Goal: Contribute content: Contribute content

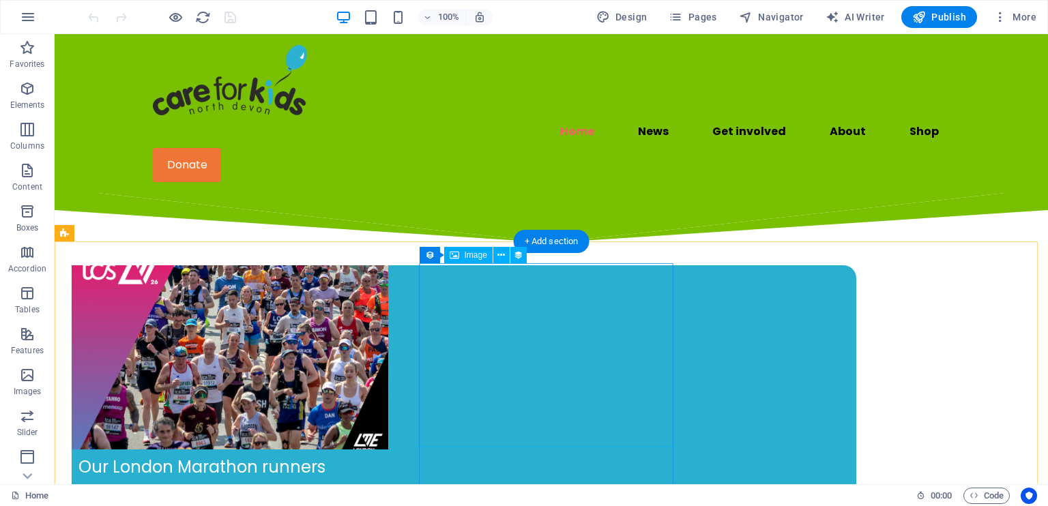
scroll to position [546, 0]
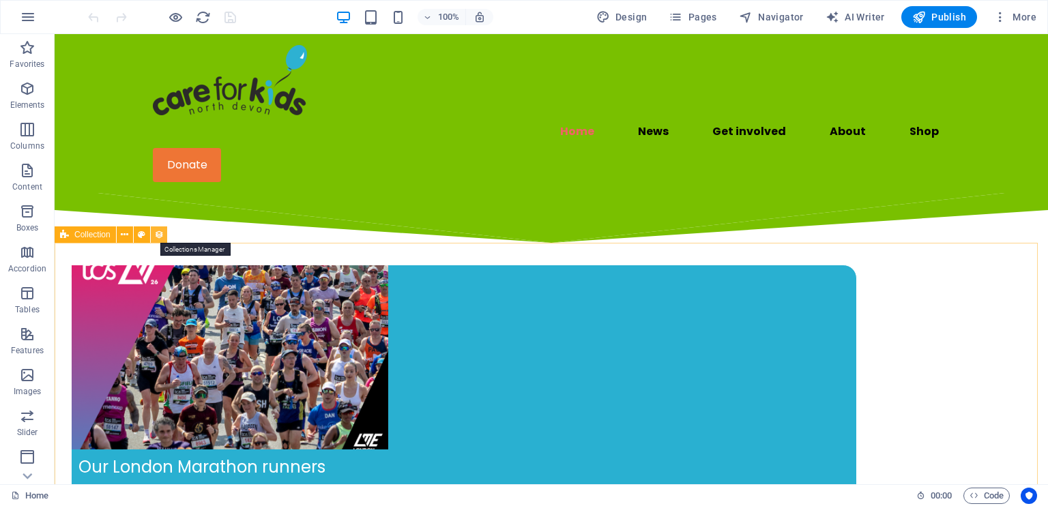
click at [161, 236] on icon at bounding box center [159, 235] width 10 height 14
select select "67078becaa158e20f0791749"
select select "columns.publishing_date_DESC"
select select "columns.status"
select select "columns.publishing_date"
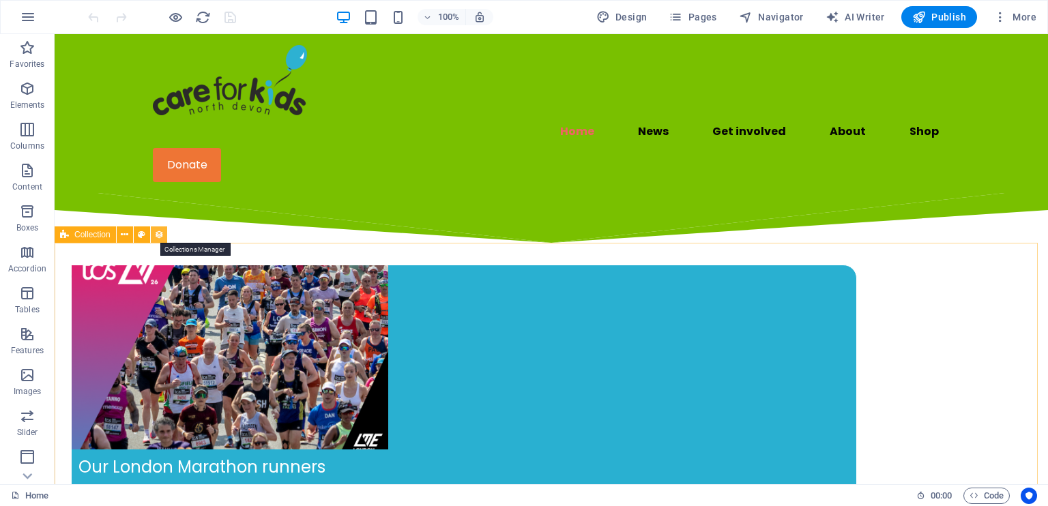
select select "past"
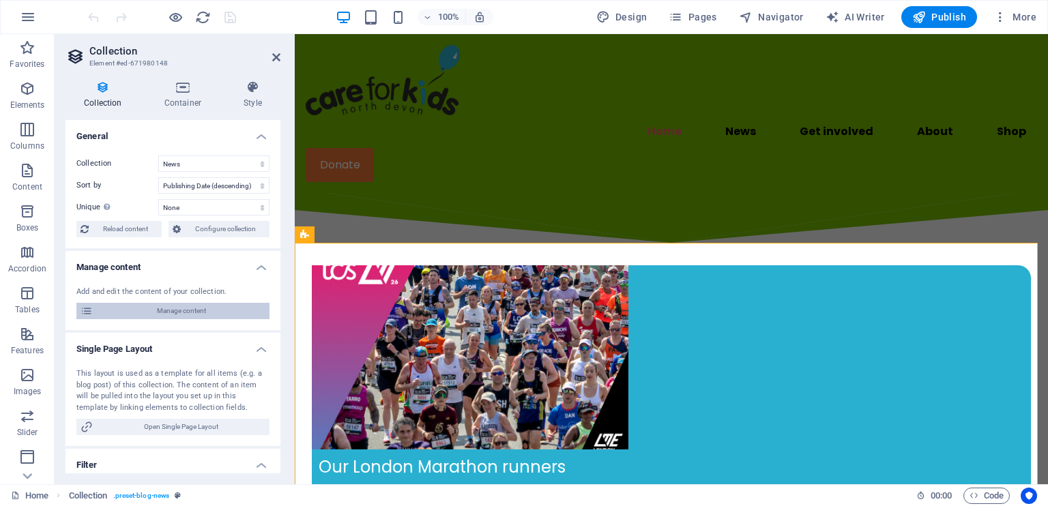
click at [202, 315] on span "Manage content" at bounding box center [181, 311] width 169 height 16
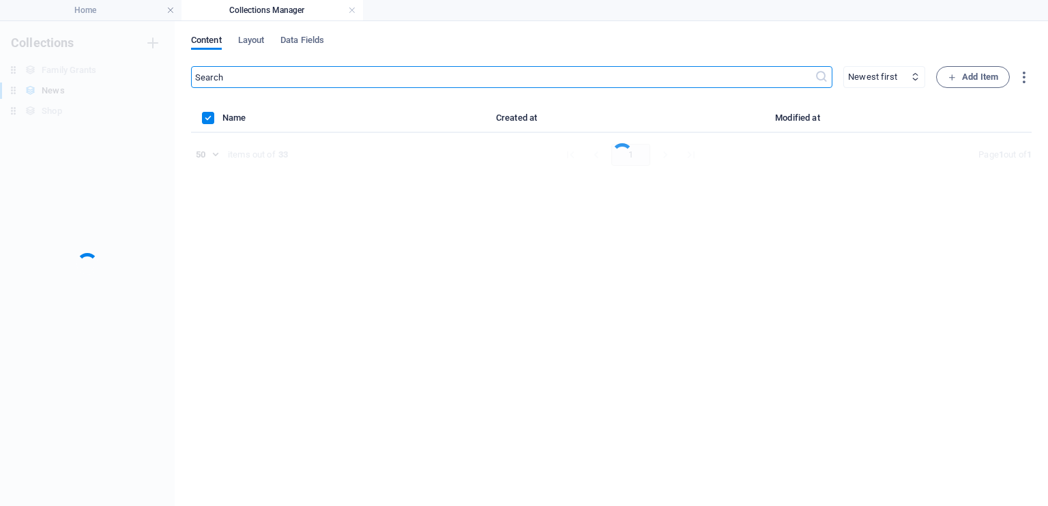
scroll to position [0, 0]
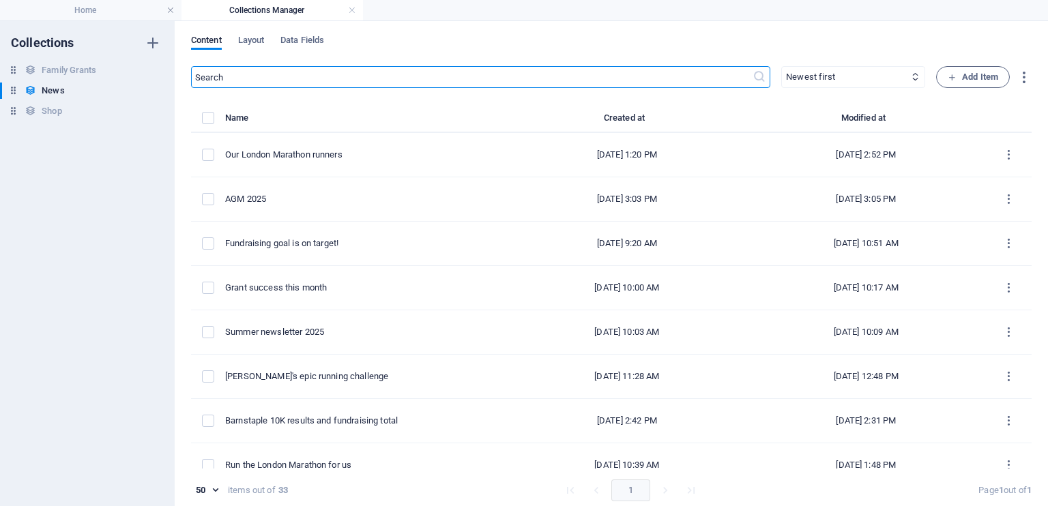
click at [482, 100] on div "​ Newest first Oldest first Last modified Name (ascending) Name (descending) Sl…" at bounding box center [611, 289] width 841 height 446
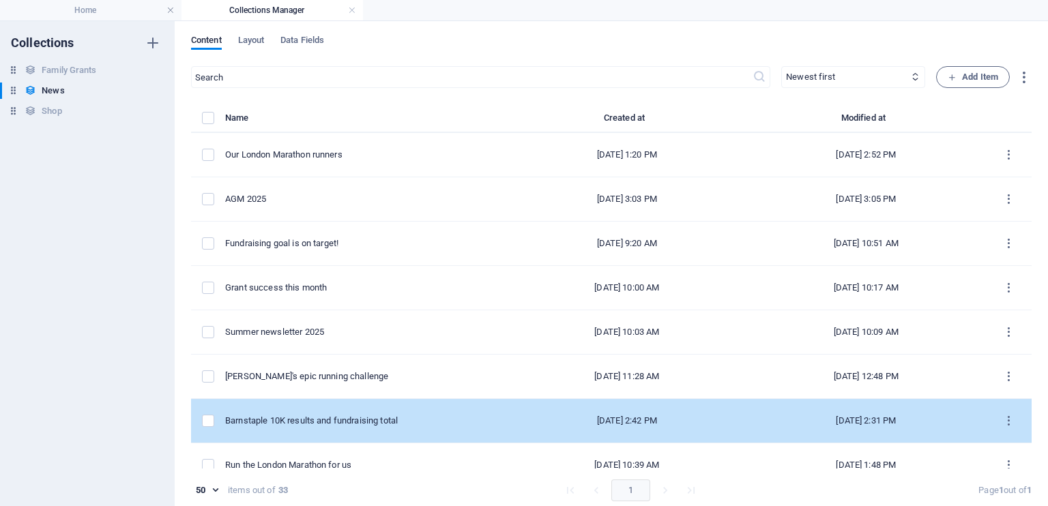
drag, startPoint x: 963, startPoint y: 366, endPoint x: 723, endPoint y: 435, distance: 249.7
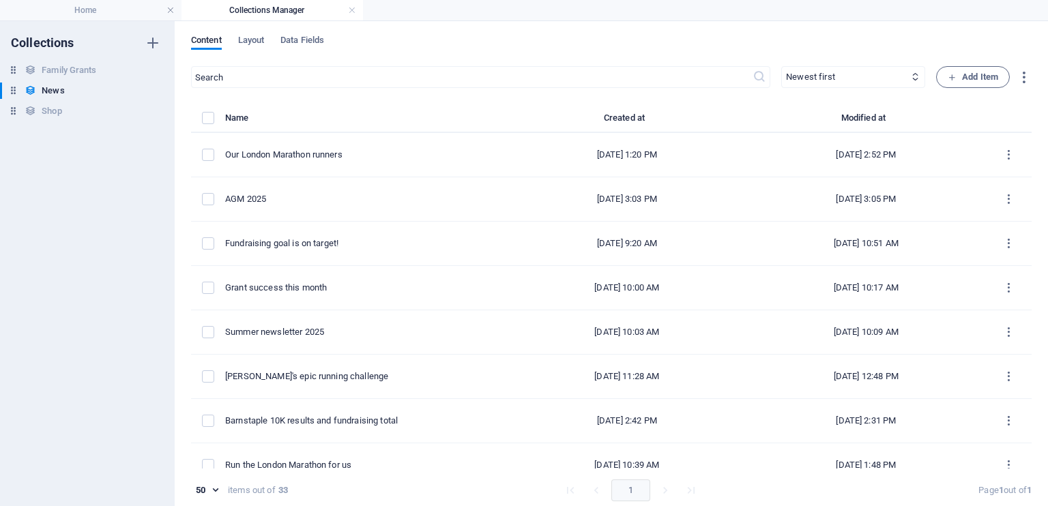
click at [662, 40] on div "Content Layout Data Fields" at bounding box center [611, 48] width 841 height 26
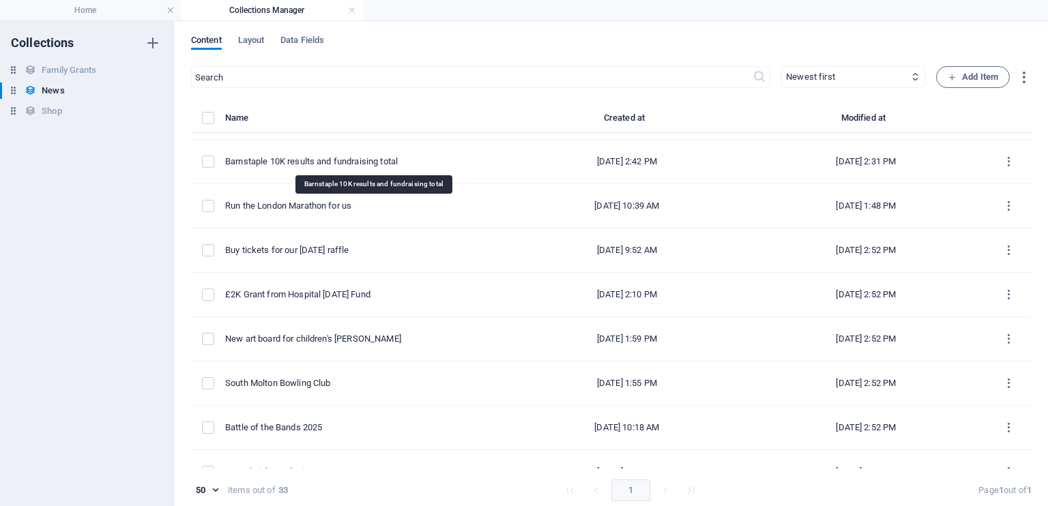
scroll to position [300, 0]
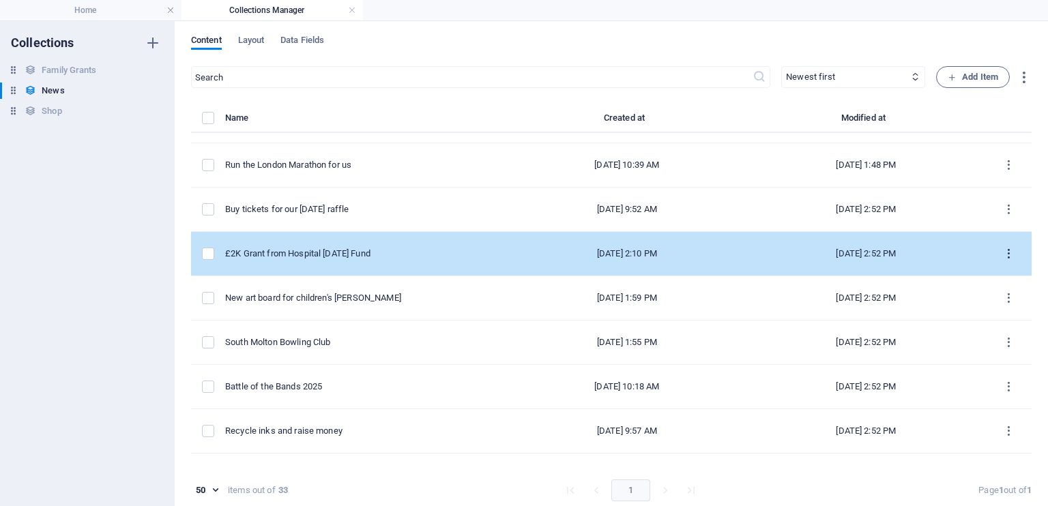
click at [1014, 252] on button "items list" at bounding box center [1009, 254] width 24 height 22
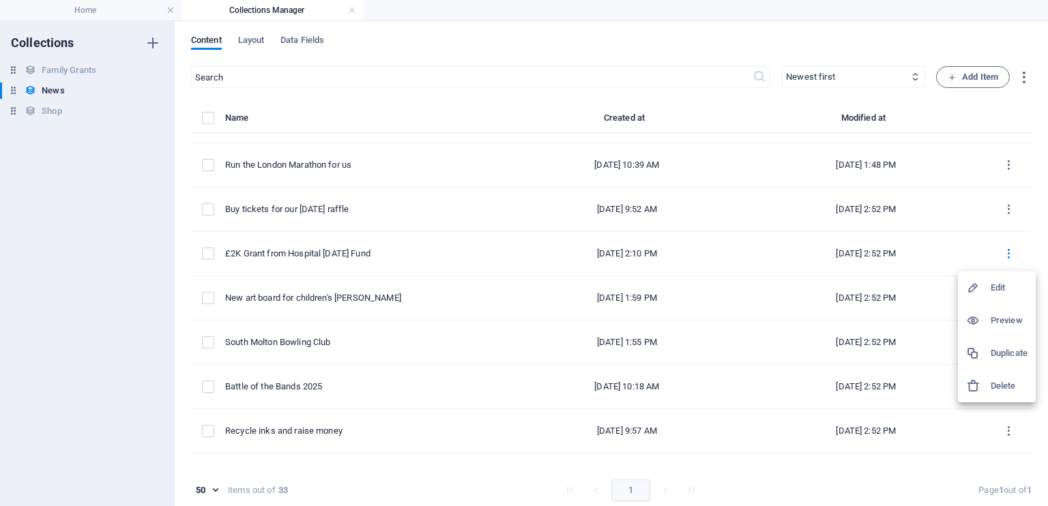
click at [997, 350] on h6 "Duplicate" at bounding box center [1009, 353] width 37 height 16
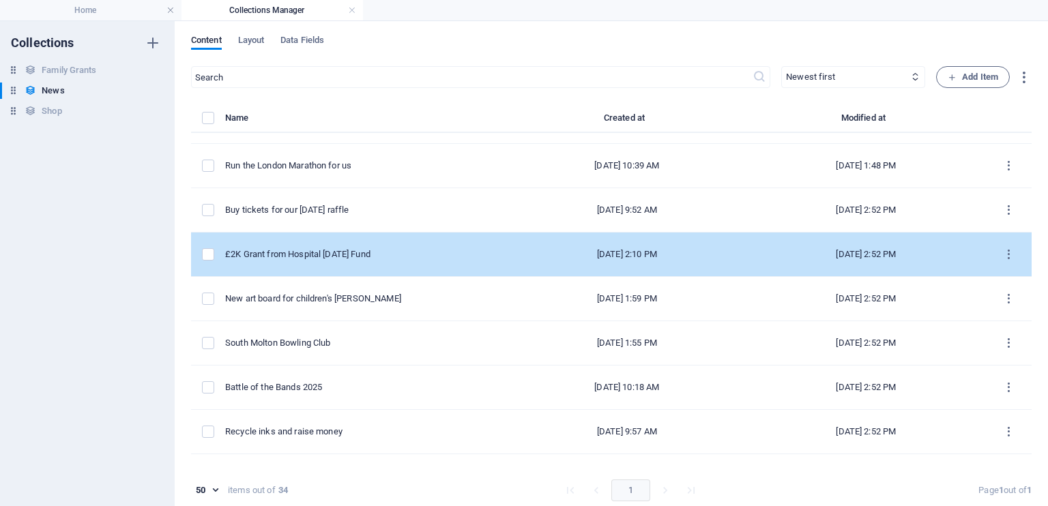
scroll to position [0, 0]
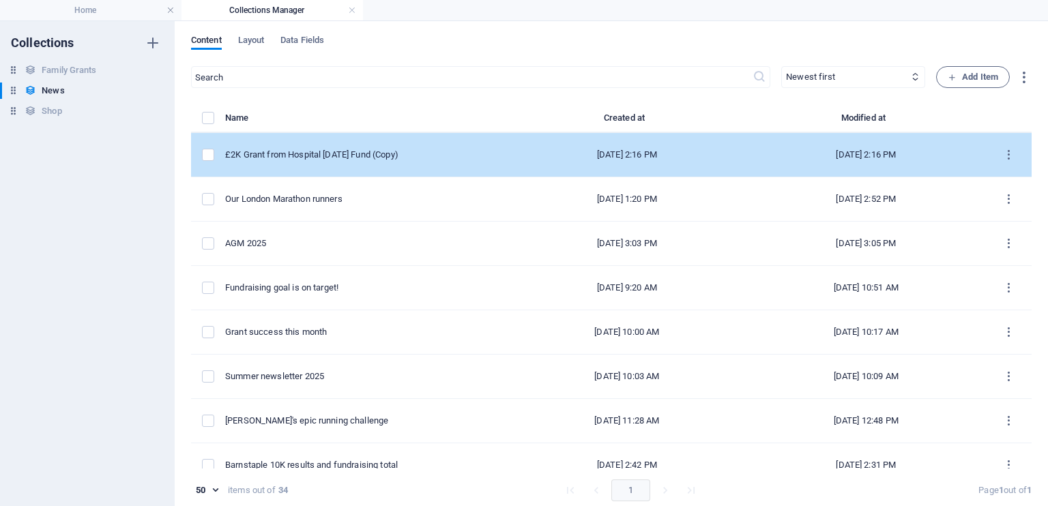
click at [477, 151] on td "£2K Grant from Hospital [DATE] Fund (Copy)" at bounding box center [366, 155] width 282 height 44
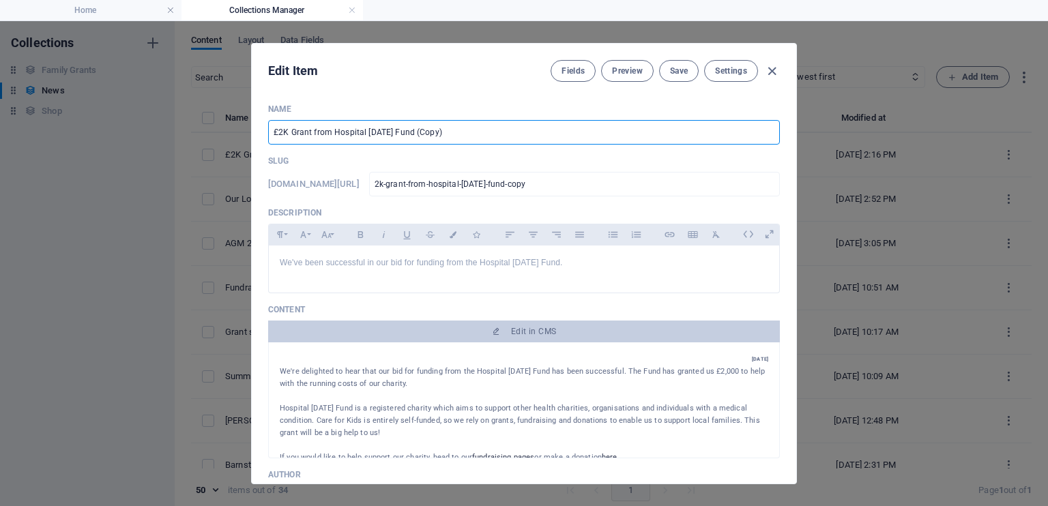
drag, startPoint x: 476, startPoint y: 137, endPoint x: 235, endPoint y: 119, distance: 242.2
click at [235, 119] on div "Edit Item Fields Preview Save Settings Name £2K Grant from Hospital [DATE] Fund…" at bounding box center [524, 263] width 1048 height 485
type input "B"
type input "b"
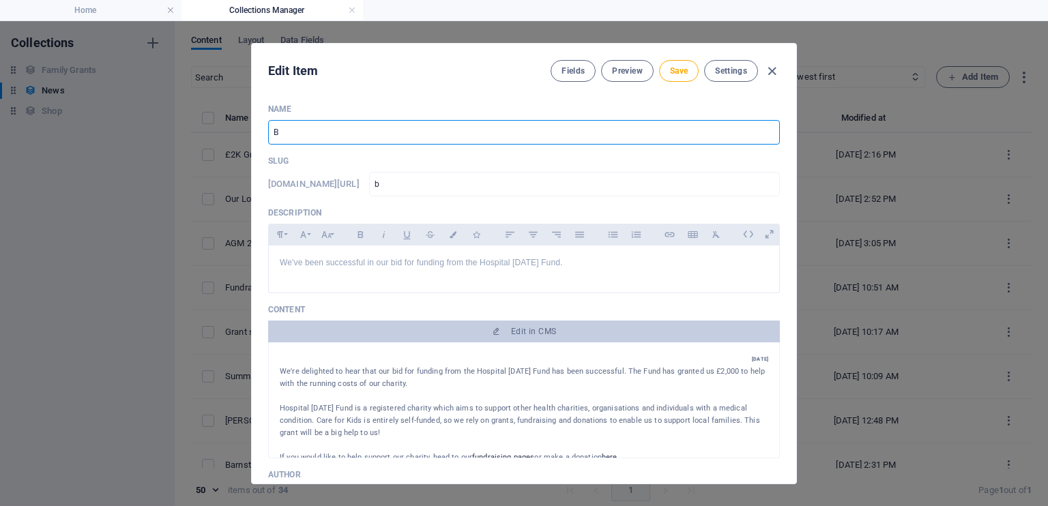
type input "Br"
type input "br"
type input "Bra"
type input "bra"
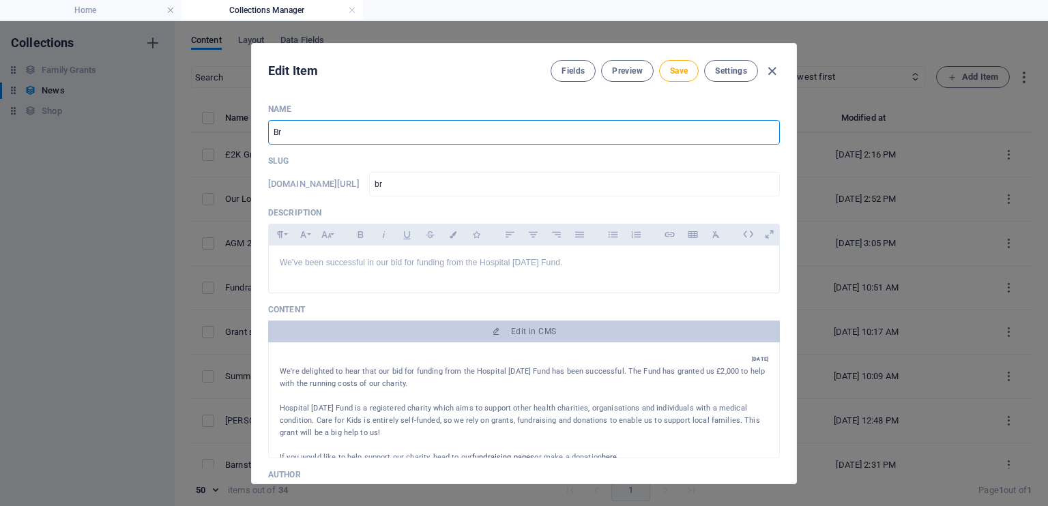
type input "bra"
type input "Brau"
type input "brau"
type input "[PERSON_NAME]"
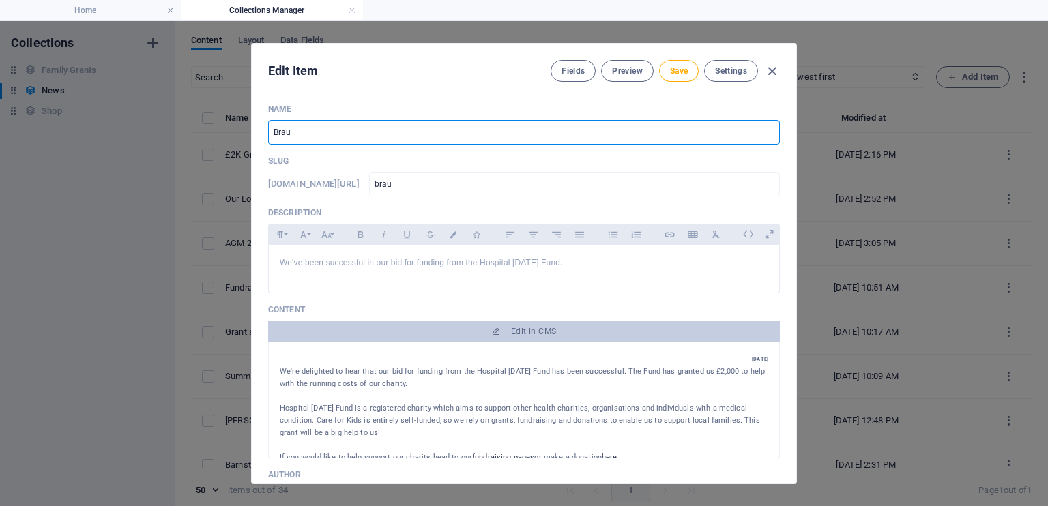
type input "[PERSON_NAME]"
type input "Braunt"
type input "braunt"
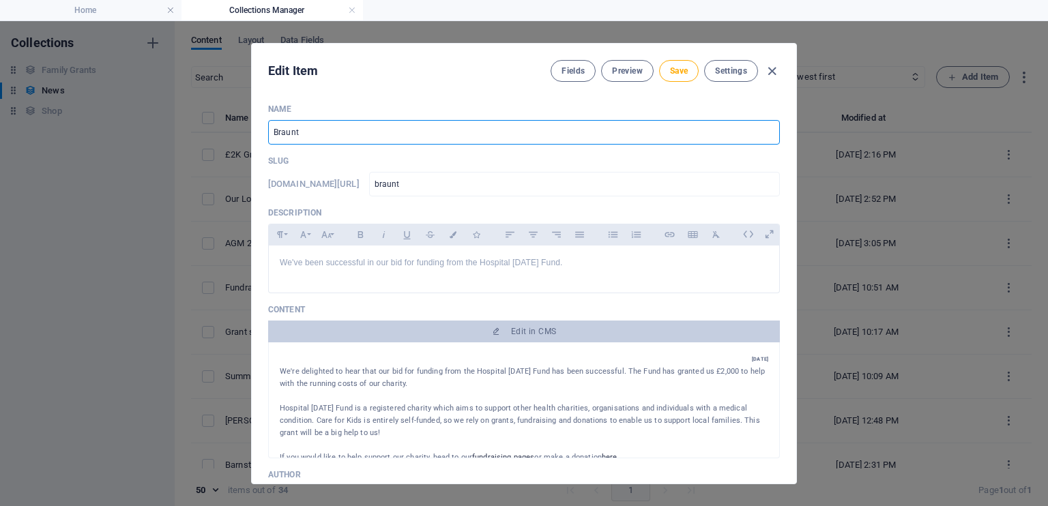
type input "Braunto"
type input "braunto"
type input "Braunton"
type input "braunton"
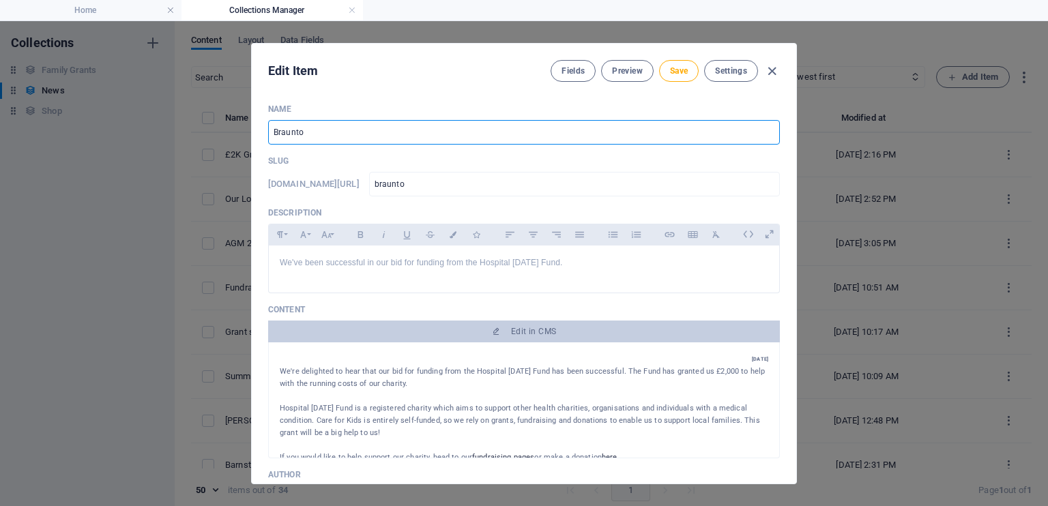
type input "braunton"
type input "Braunto"
type input "braunto"
type input "[PERSON_NAME]"
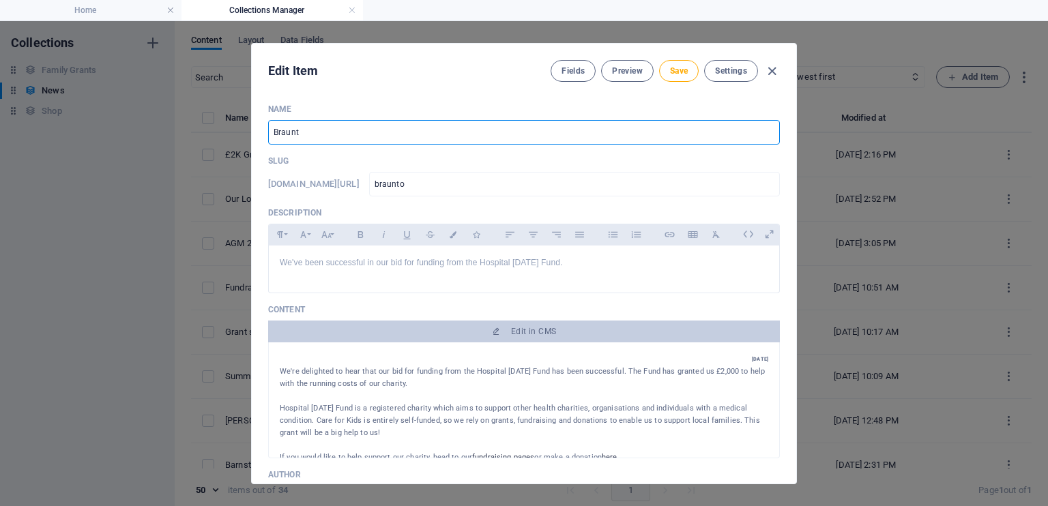
type input "[PERSON_NAME]"
type input "Bra"
type input "bra"
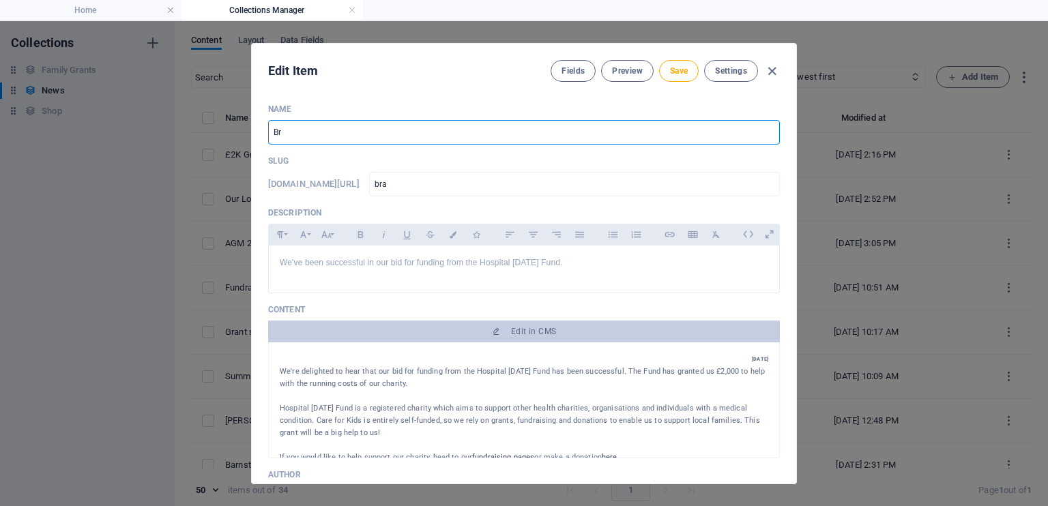
type input "B"
type input "b"
type input "'W"
type input "w"
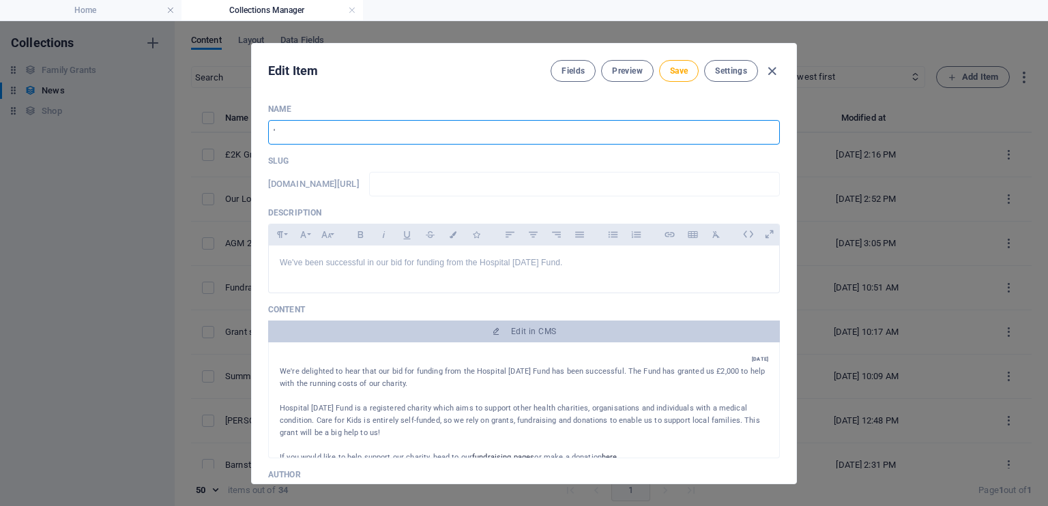
type input "w"
type input "'Wh"
type input "wh"
type input "'Whe"
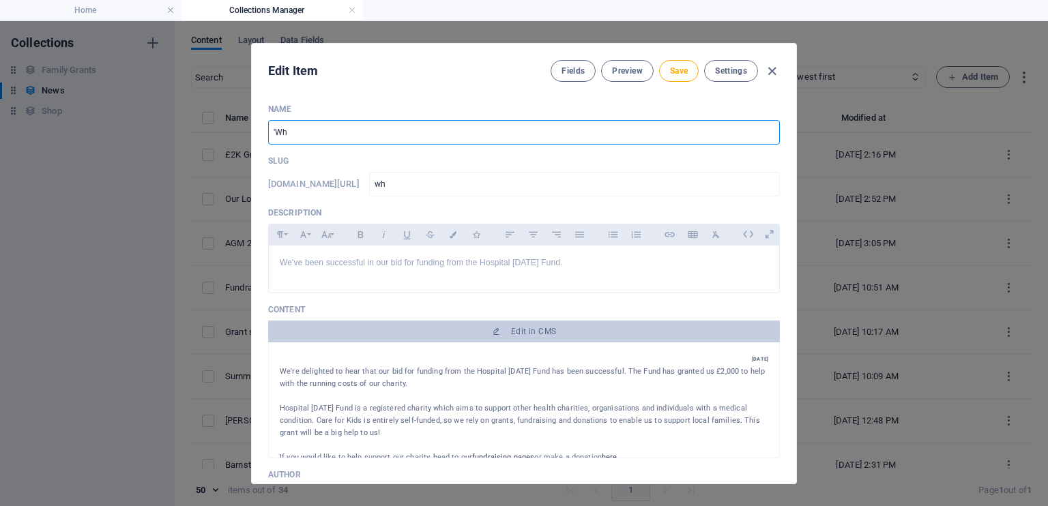
type input "whe"
type input "'Whee"
type input "whee"
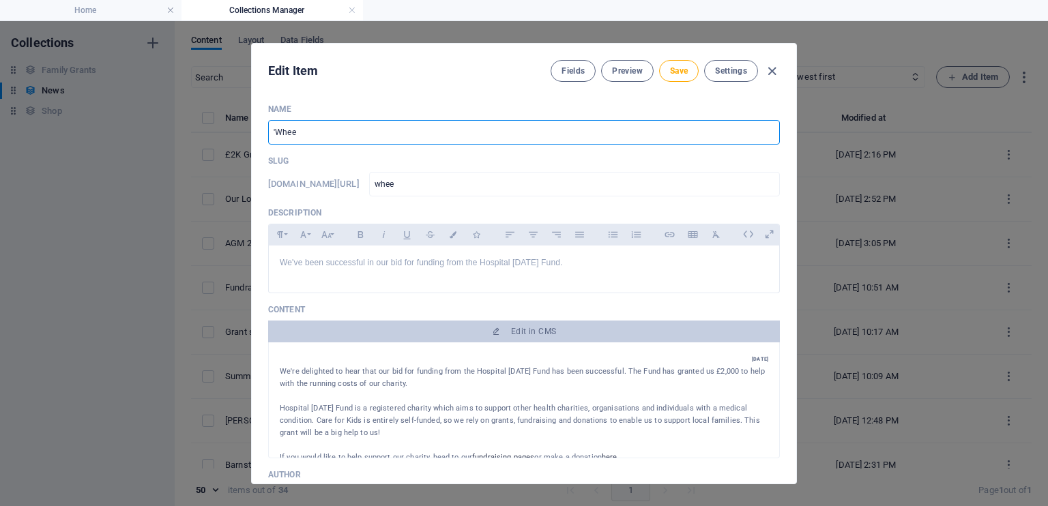
type input "'Wheel"
type input "wheel"
type input "'Wheely"
type input "wheely"
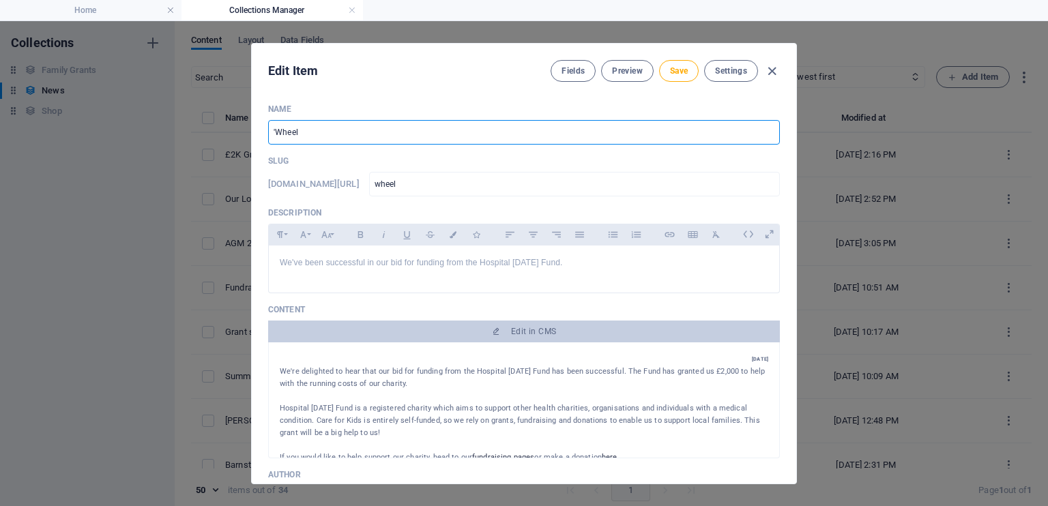
type input "wheely"
type input "'Wheely' g"
type input "wheely-g"
type input "'Wheely' go"
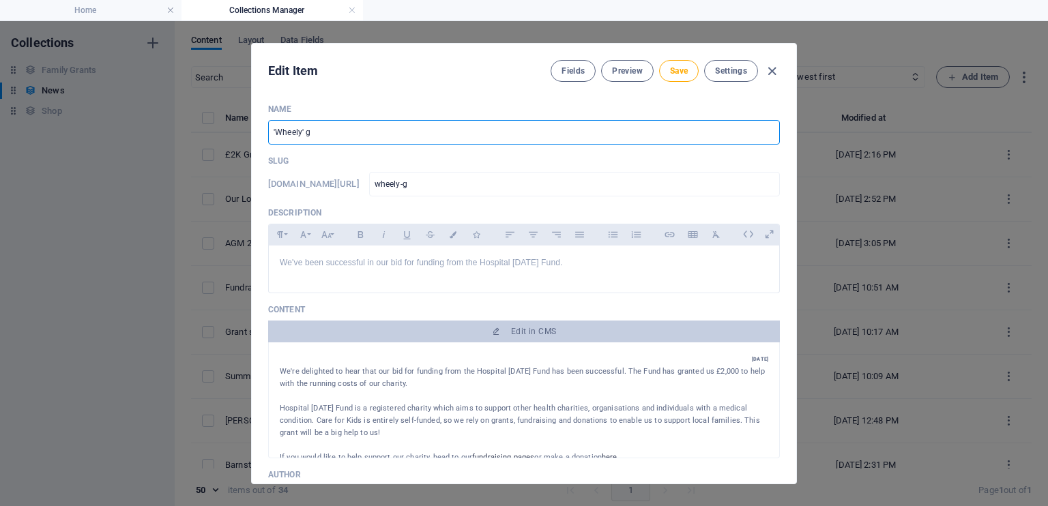
type input "wheely-go"
type input "'Wheely' goo"
type input "wheely-goo"
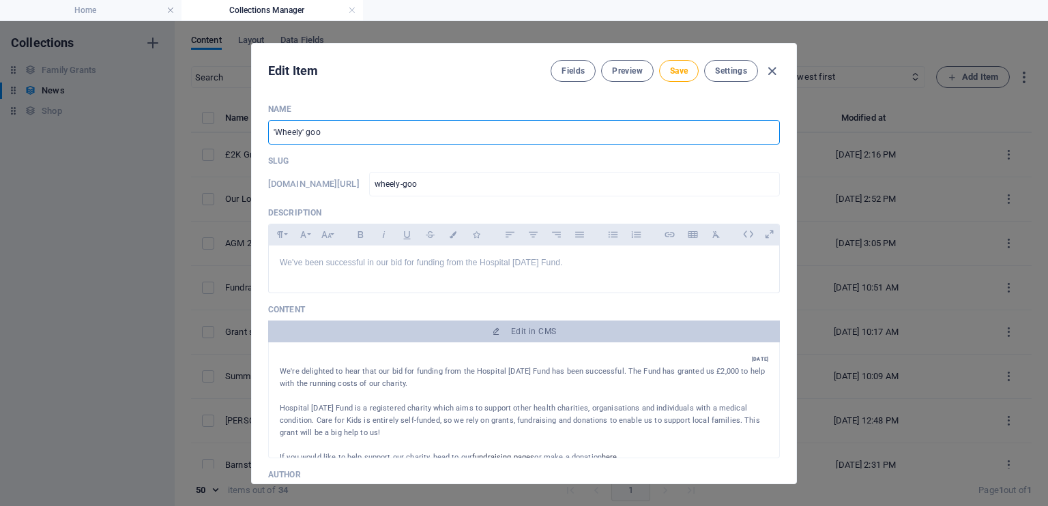
type input "'Wheely' good"
type input "wheely-good"
type input "'Wheely' good d"
type input "wheely-good-d"
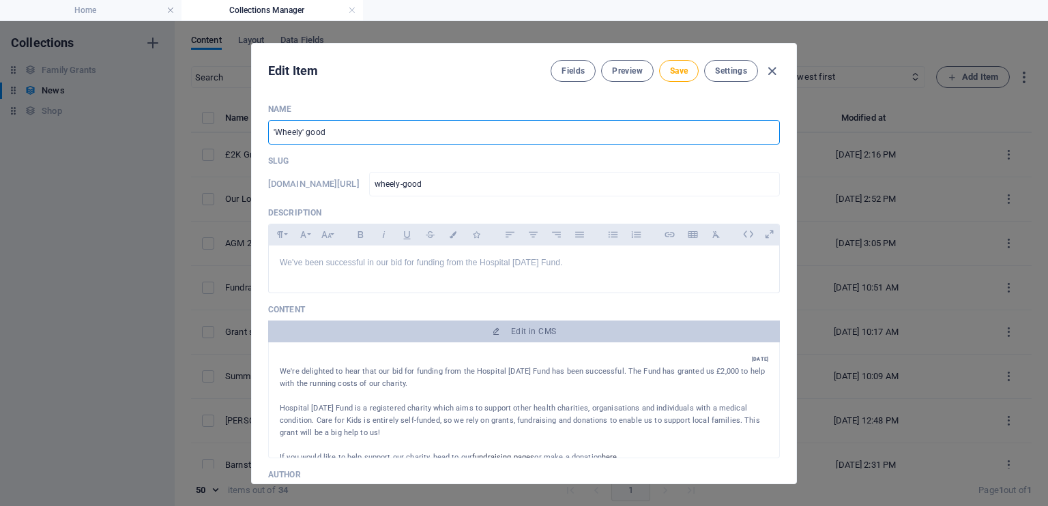
type input "wheely-good-d"
type input "'Wheely' good do"
type input "wheely-good-do"
type input "'Wheely' good don"
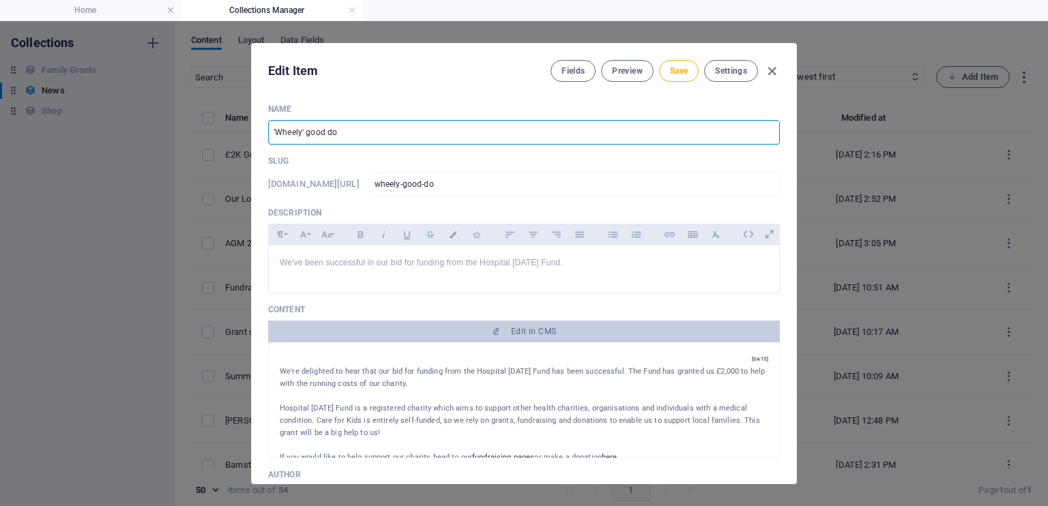
type input "wheely-good-don"
type input "'Wheely' good [PERSON_NAME]"
type input "wheely-good-[PERSON_NAME]"
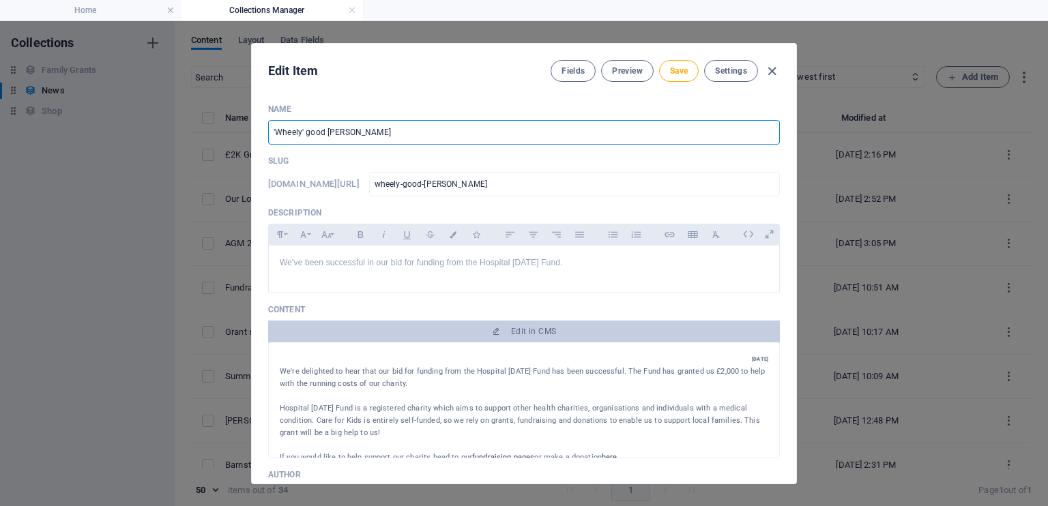
type input "'Wheely' good [PERSON_NAME]"
type input "wheely-good-[PERSON_NAME]"
type input "'Wheely' good [PERSON_NAME]"
type input "wheely-good-[PERSON_NAME]"
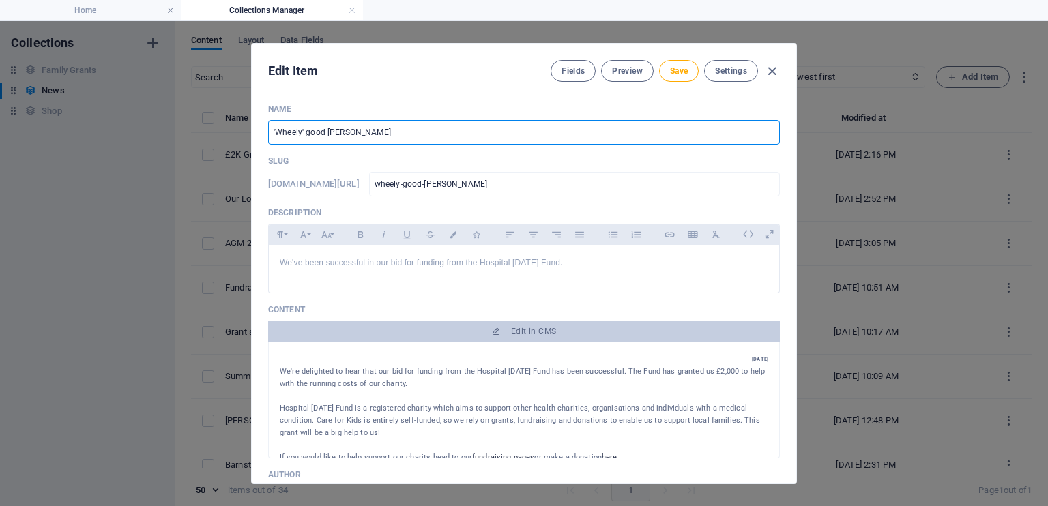
type input "wheely-good-[PERSON_NAME]"
type input "'Wheely' good donatio"
type input "wheely-good-donatio"
type input "'Wheely' good donation"
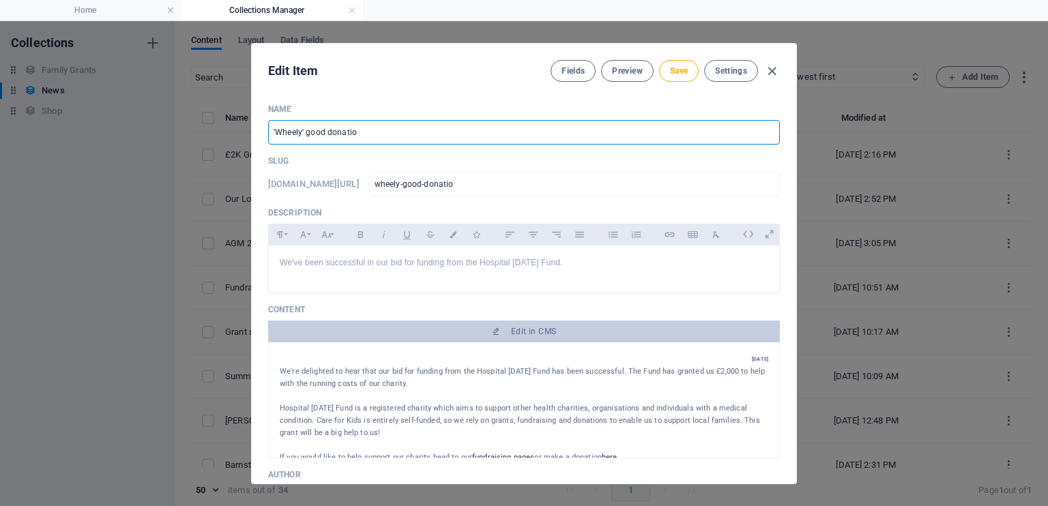
type input "wheely-good-donation"
type input "'Wheely' good donation f"
type input "wheely-good-donation-f"
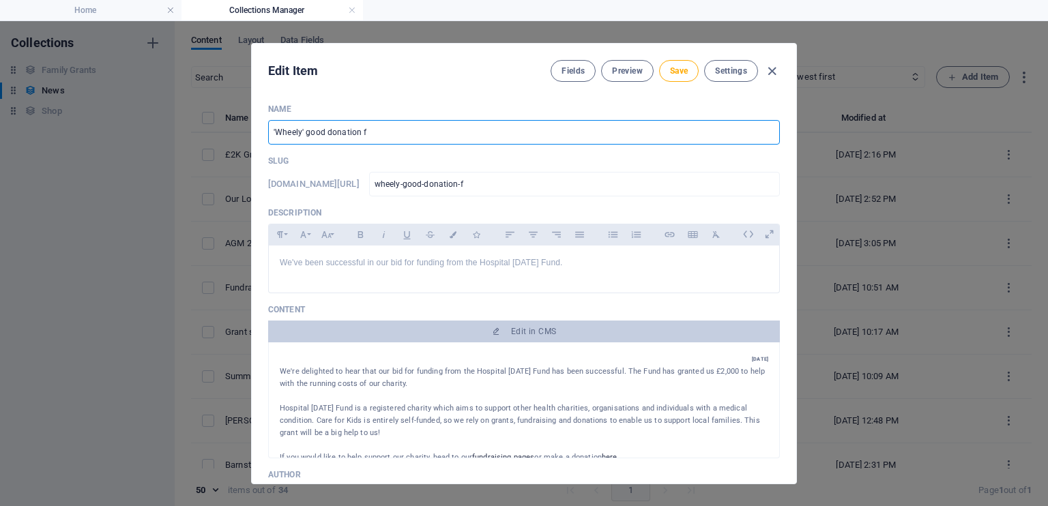
type input "'Wheely' good donation fr"
type input "wheely-good-donation-fr"
type input "'Wheely' good donation fro"
type input "wheely-good-donation-fro"
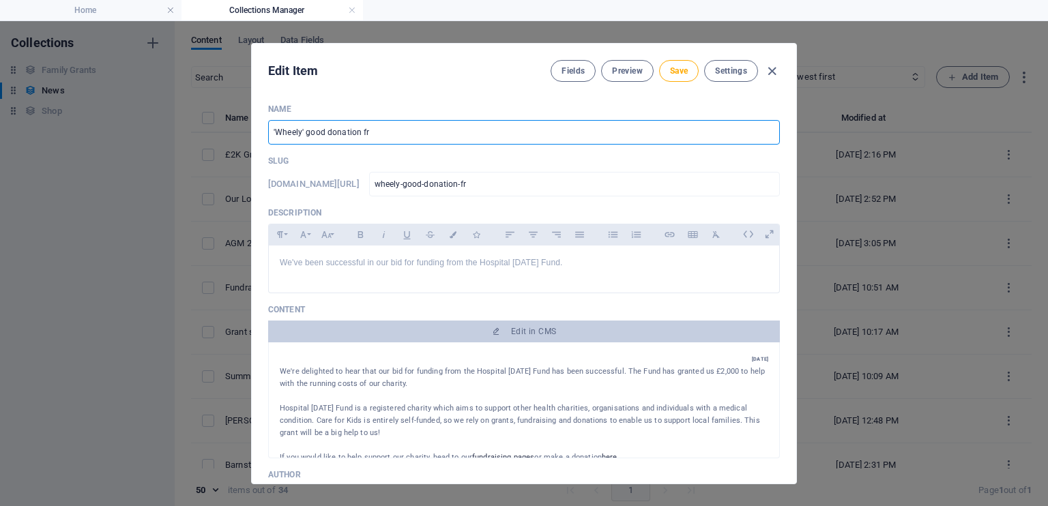
type input "wheely-good-donation-fro"
type input "'Wheely' good donation from"
type input "wheely-good-donation-from"
type input "'Wheely' good donation from B"
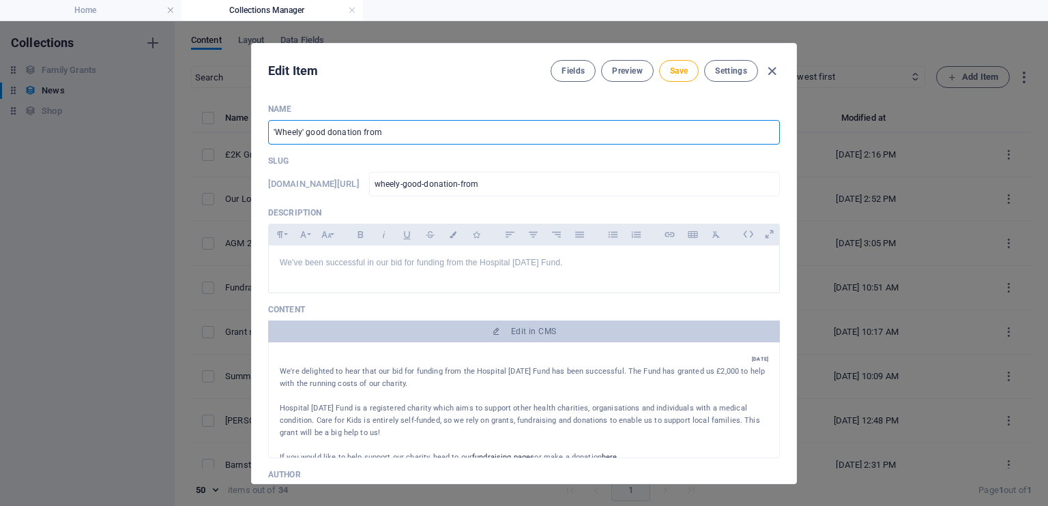
type input "wheely-good-donation-from-b"
type input "'Wheely' good donation from Br"
type input "wheely-good-donation-from-br"
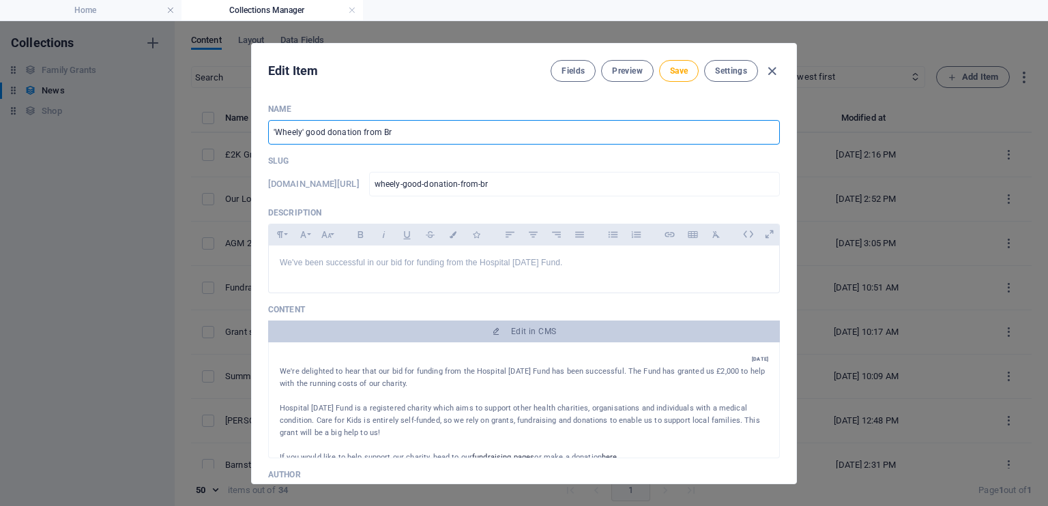
type input "'Wheely' good donation from Bra"
type input "wheely-good-donation-from-bra"
type input "'Wheely' good donation from Brau"
type input "wheely-good-donation-from-brau"
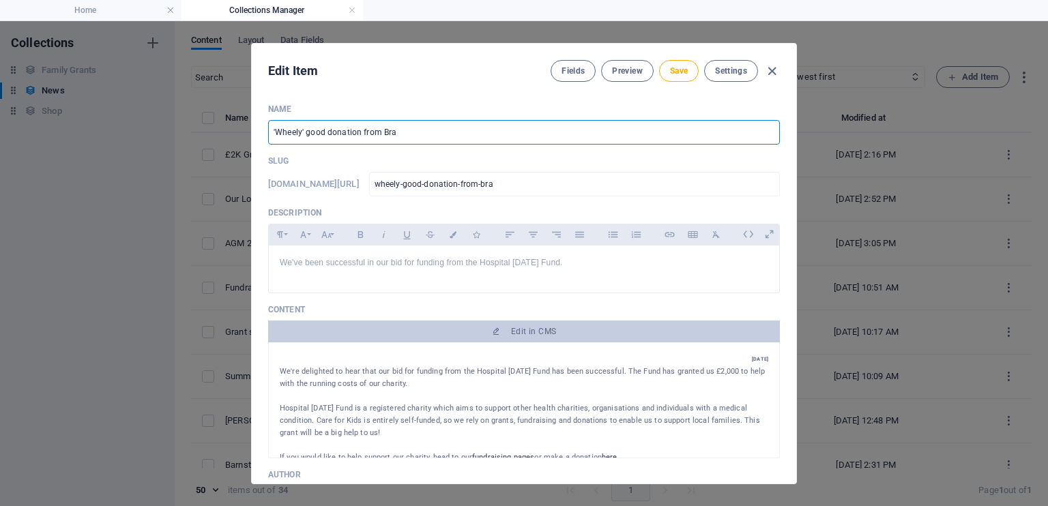
type input "wheely-good-donation-from-brau"
type input "'Wheely' good donation from [PERSON_NAME]"
type input "wheely-good-donation-from-[PERSON_NAME]"
type input "'Wheely' good donation from Braunt"
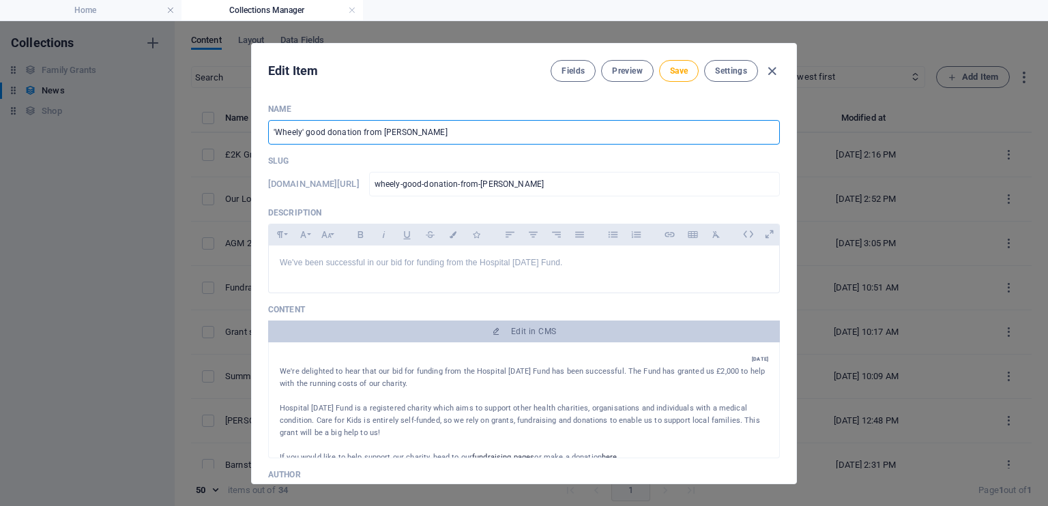
type input "wheely-good-donation-from-braunt"
type input "'Wheely' good donation from Braunto"
type input "wheely-good-donation-from-braunto"
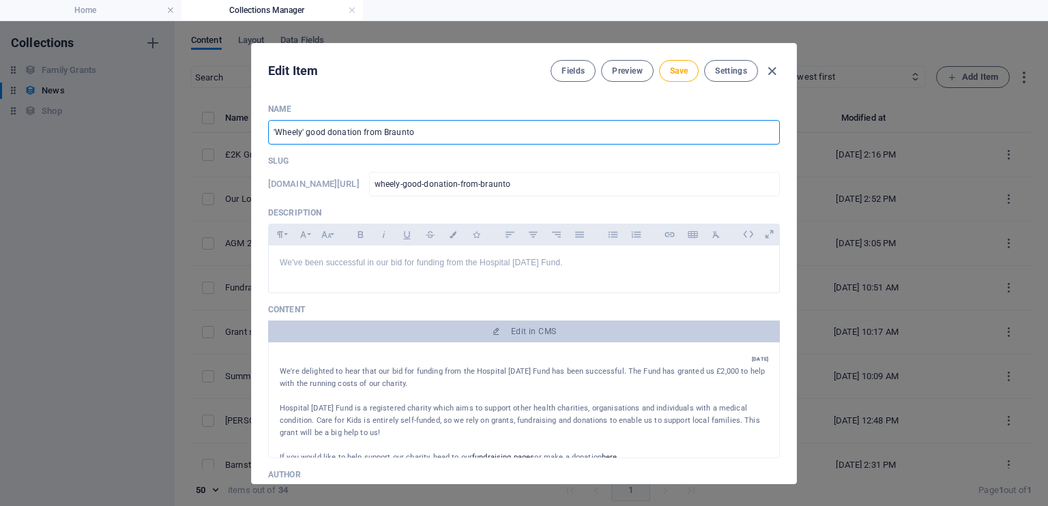
type input "'Wheely' good donation from Braunton"
type input "wheely-good-donation-from-[GEOGRAPHIC_DATA]"
type input "'Wheely' good donation from Braunton C"
type input "wheely-good-donation-from-[GEOGRAPHIC_DATA]-c"
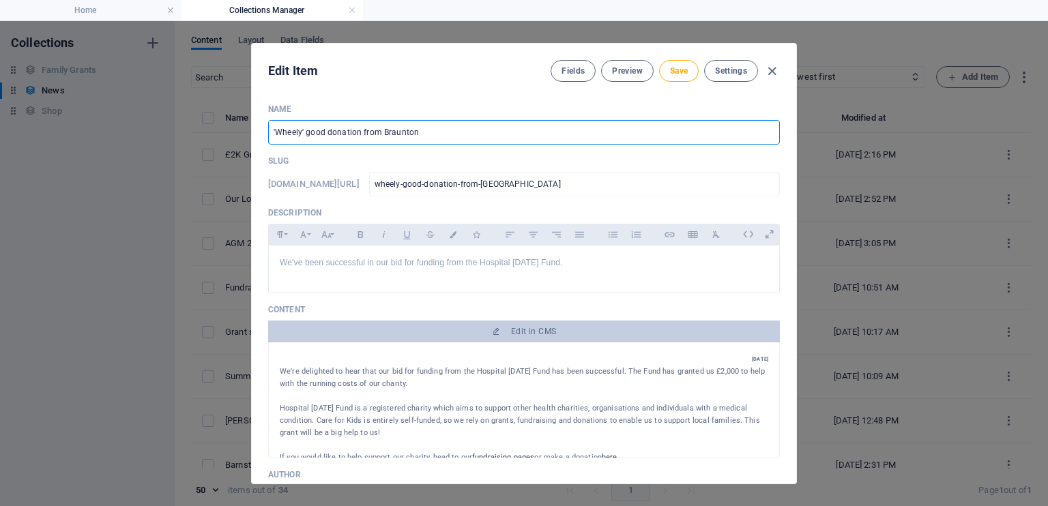
type input "wheely-good-donation-from-[GEOGRAPHIC_DATA]-c"
type input "'Wheely' good donation from Braunton Ca"
type input "wheely-good-donation-from-[GEOGRAPHIC_DATA]-[GEOGRAPHIC_DATA]"
type input "'Wheely' good donation from Braunton C"
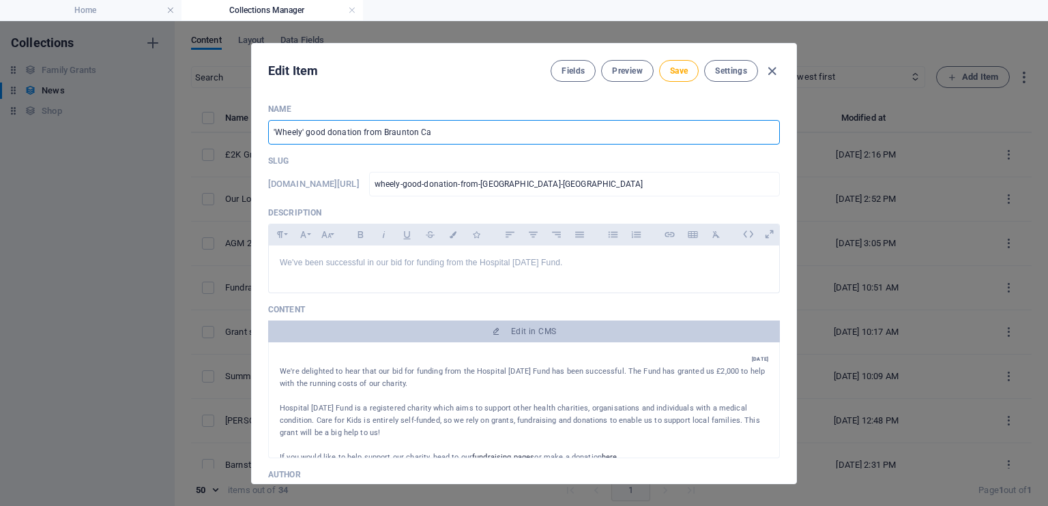
type input "wheely-good-donation-from-[GEOGRAPHIC_DATA]-c"
type input "'Wheely' good donation from Braunton"
type input "wheely-good-donation-from-[GEOGRAPHIC_DATA]"
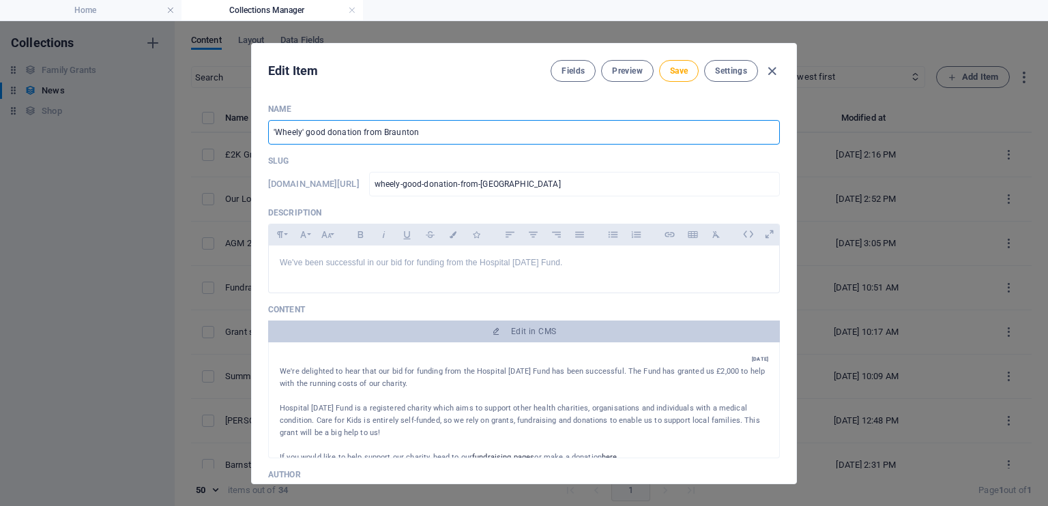
type input "'Wheely' good donation from Braunto"
type input "wheely-good-donation-from-braunto"
type input "'Wheely' good donation from Bra"
type input "wheely-good-donation-from-bra"
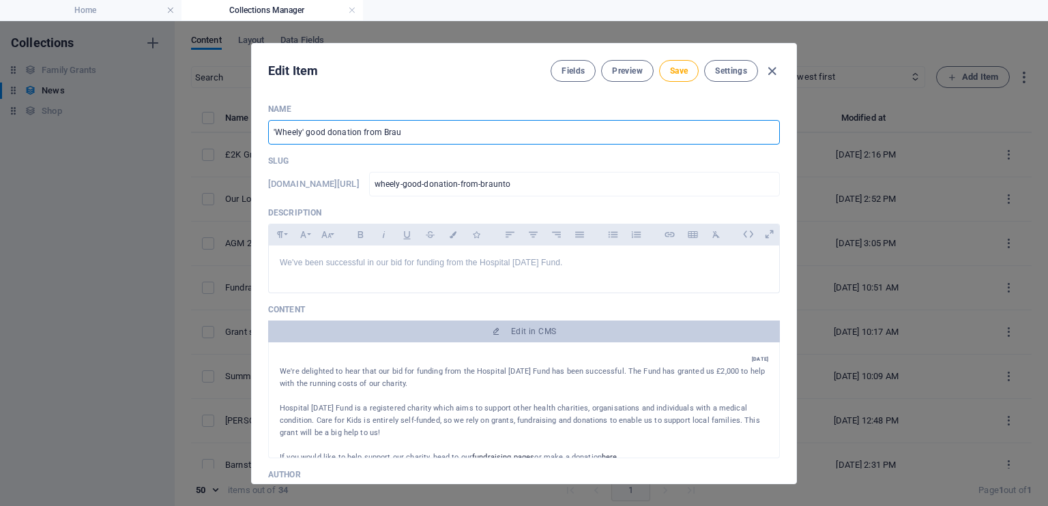
type input "wheely-good-donation-from-bra"
type input "'Wheely' good donation from B"
type input "wheely-good-donation-from-b"
type input "'Wheely' good donation from"
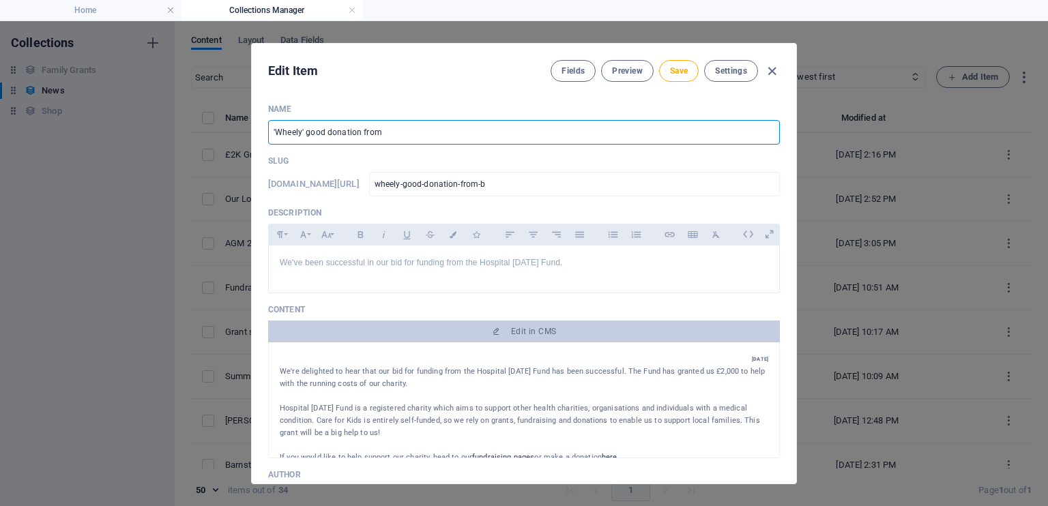
type input "wheely-good-donation-from"
type input "'Wheely' good donation fro"
type input "wheely-good-donation-fro"
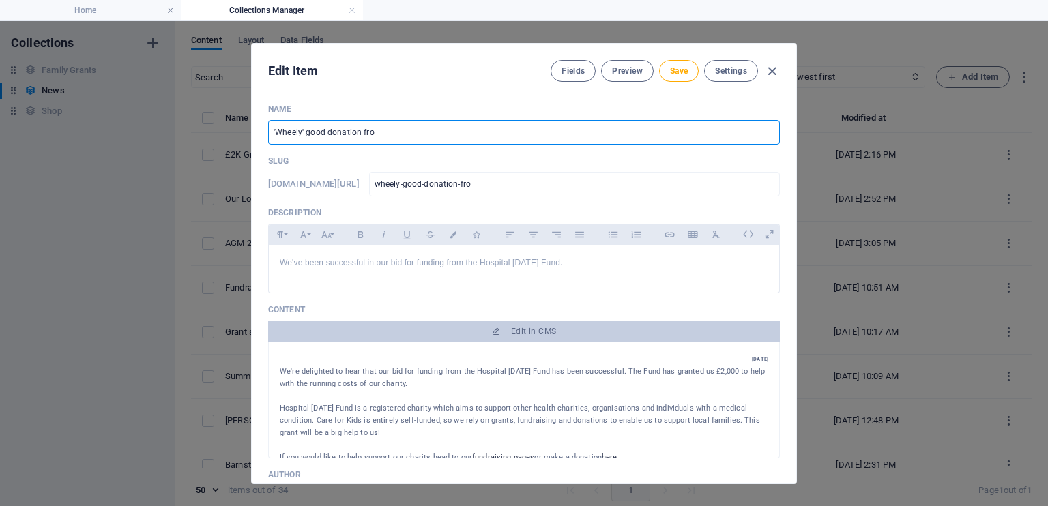
type input "'Wheely' good donation fr"
type input "wheely-good-donation-fr"
type input "'Wheely' good donation f"
type input "wheely-good-donation-f"
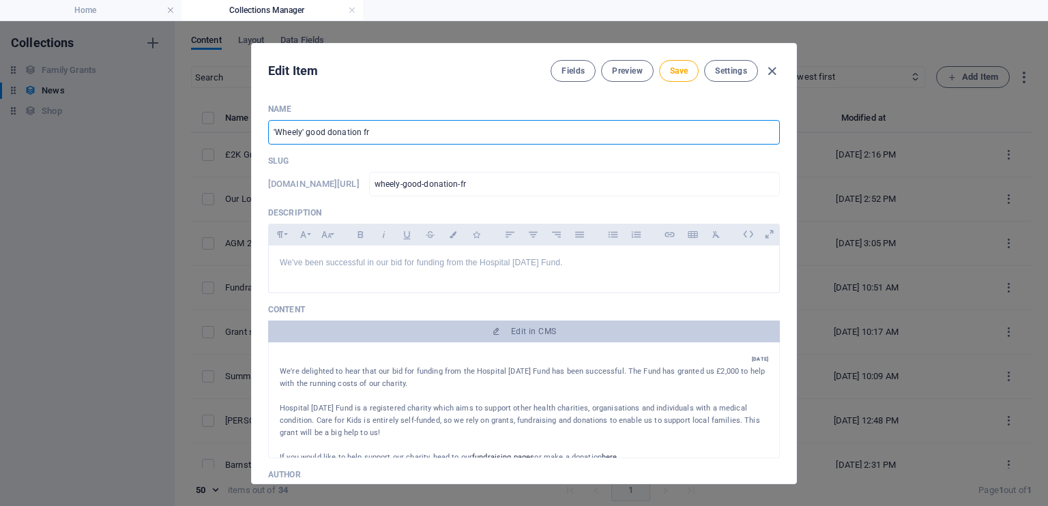
type input "wheely-good-donation-f"
type input "'Wheely' good donation"
type input "wheely-good-donation"
click at [280, 131] on input "'Wheely' good donation" at bounding box center [524, 132] width 512 height 25
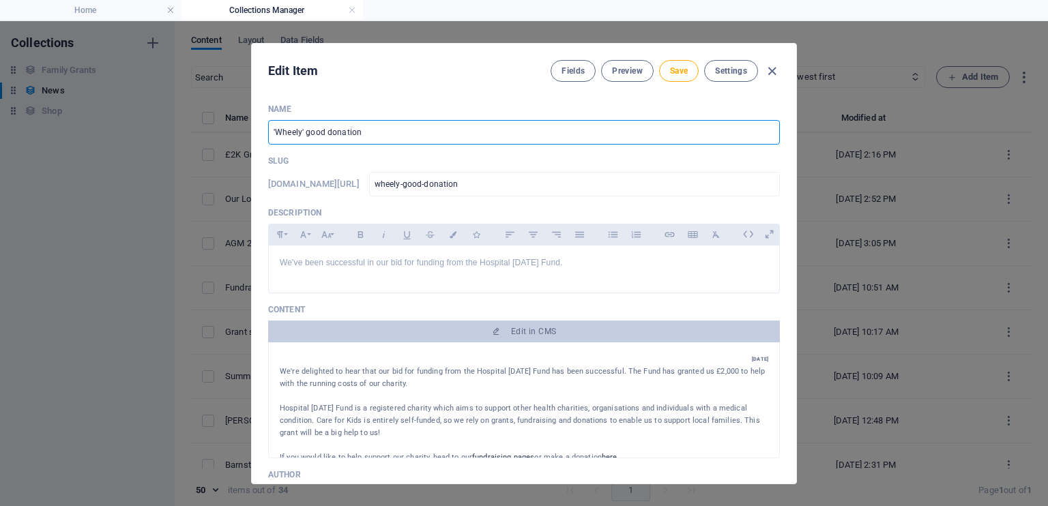
type input "'heely' good donation"
type input "heely-good-donation"
type input "'wheely' good donation"
type input "wheely-good-donation"
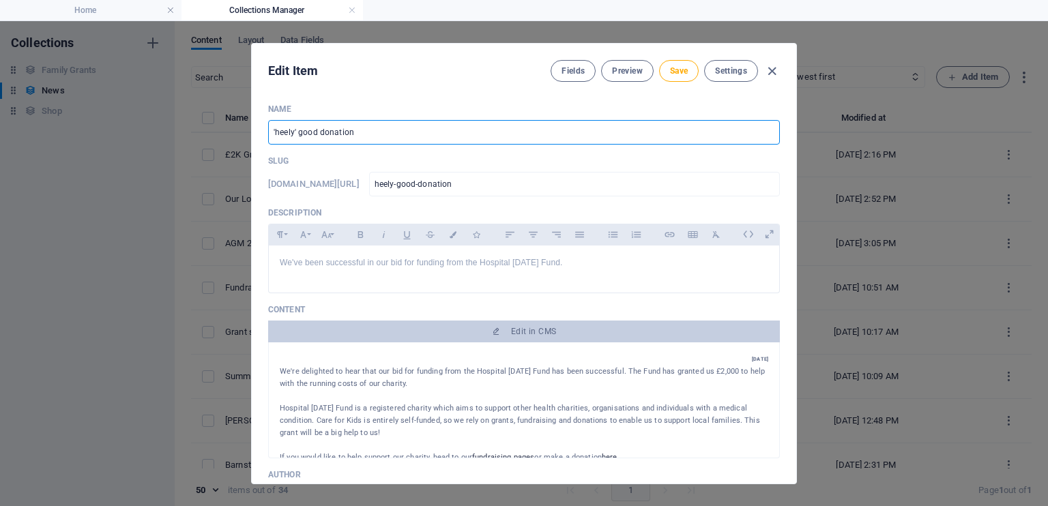
type input "wheely-good-donation"
type input "A'wheely' good donation"
type input "a-wheely-good-donation"
type input "A 'wheely' good donation"
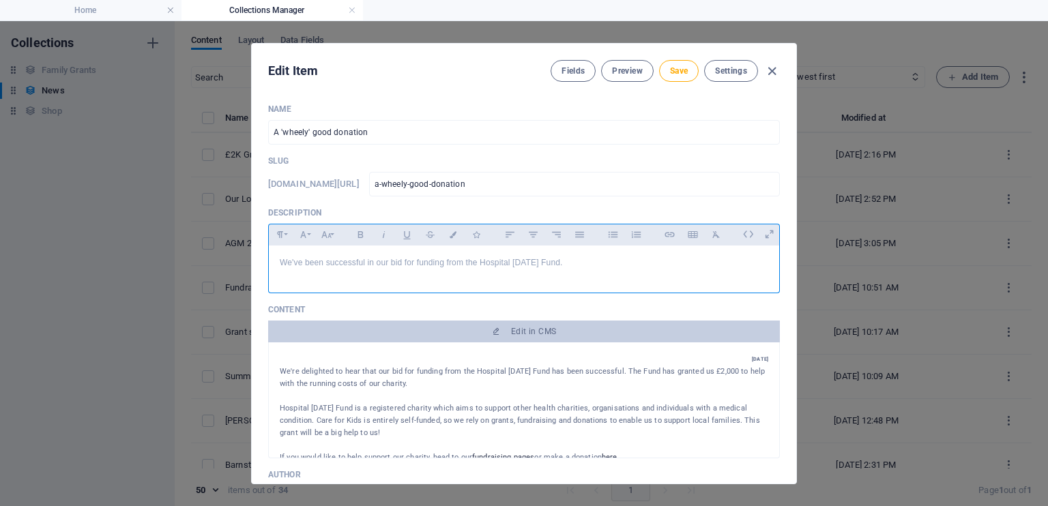
click at [482, 267] on p "We've been successful in our bid for funding from the Hospital [DATE] Fund." at bounding box center [524, 263] width 488 height 13
click at [582, 267] on p "We've been successful in our bid for funding from the Hospital [DATE] Fund." at bounding box center [524, 263] width 488 height 13
drag, startPoint x: 582, startPoint y: 267, endPoint x: 257, endPoint y: 262, distance: 324.8
click at [257, 262] on div "Name A 'wheely' good donation ​ Slug [DOMAIN_NAME][URL] a-wheely-good-donation …" at bounding box center [524, 288] width 544 height 391
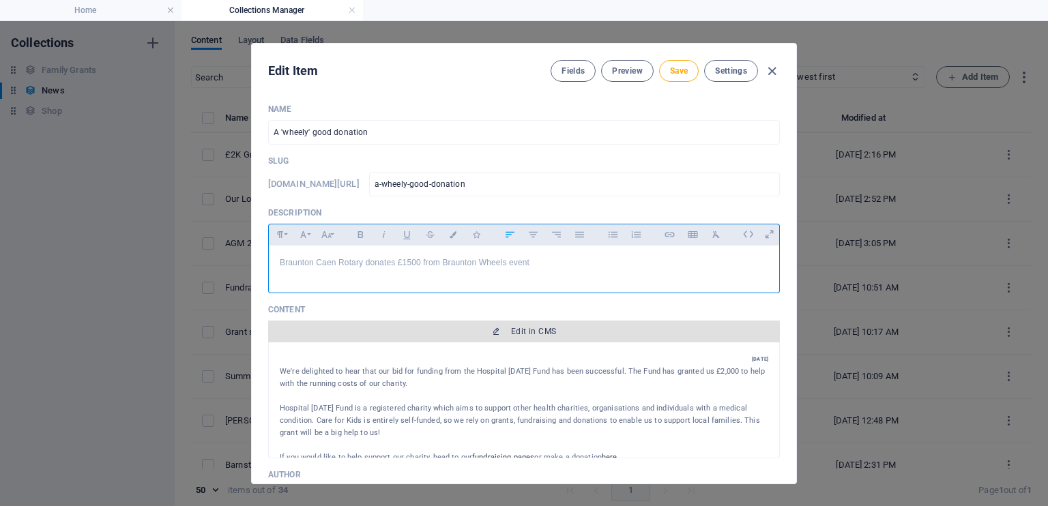
click at [540, 336] on button "Edit in CMS" at bounding box center [524, 332] width 512 height 22
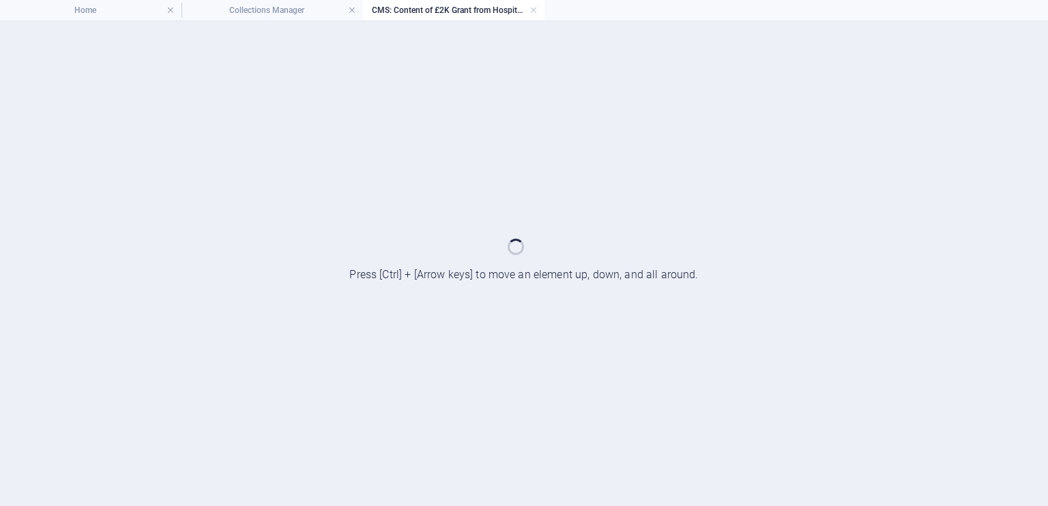
click at [540, 336] on div at bounding box center [524, 263] width 1048 height 485
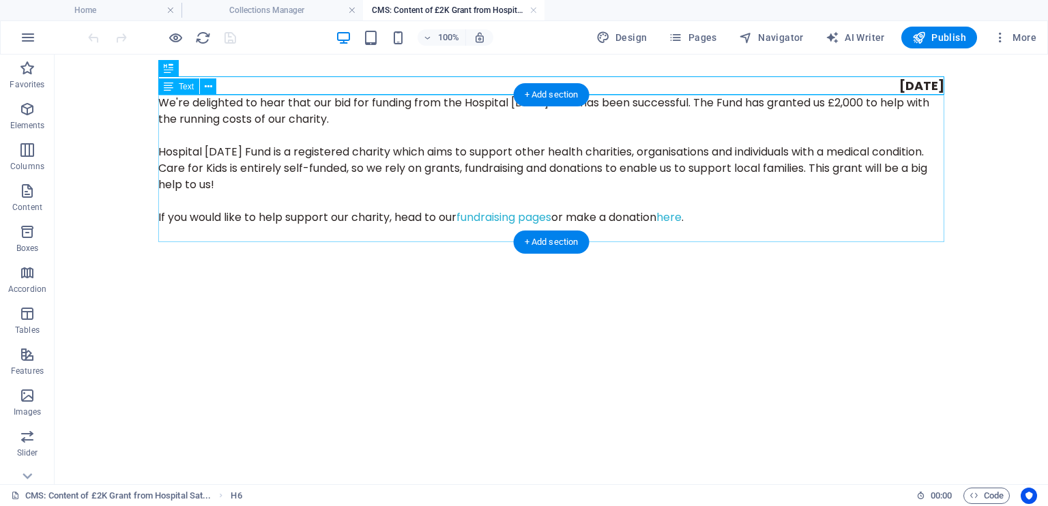
click at [720, 220] on div "We're delighted to hear that our bid for funding from the Hospital [DATE] Fund …" at bounding box center [551, 168] width 786 height 147
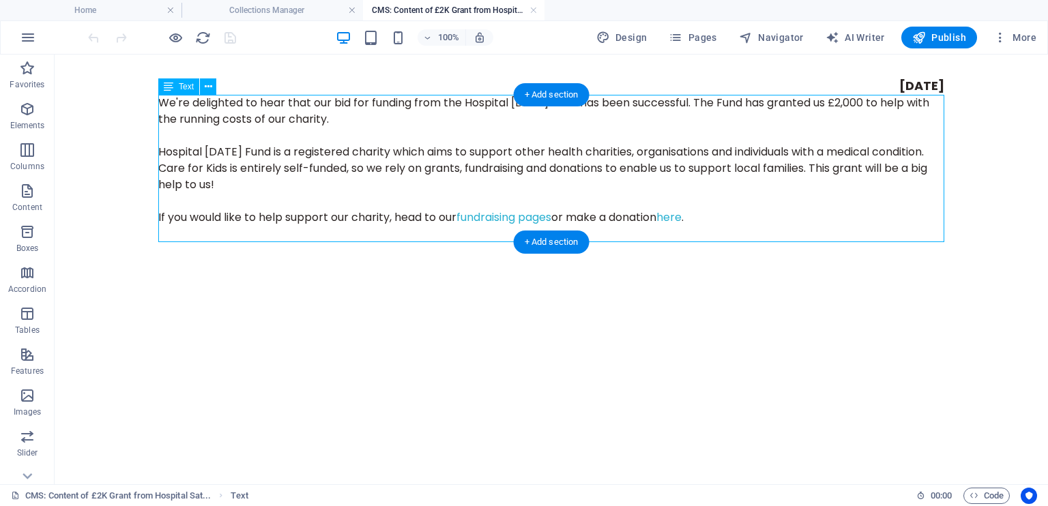
click at [349, 182] on div "We're delighted to hear that our bid for funding from the Hospital [DATE] Fund …" at bounding box center [551, 168] width 786 height 147
click at [319, 188] on div "We're delighted to hear that our bid for funding from the Hospital [DATE] Fund …" at bounding box center [551, 168] width 786 height 147
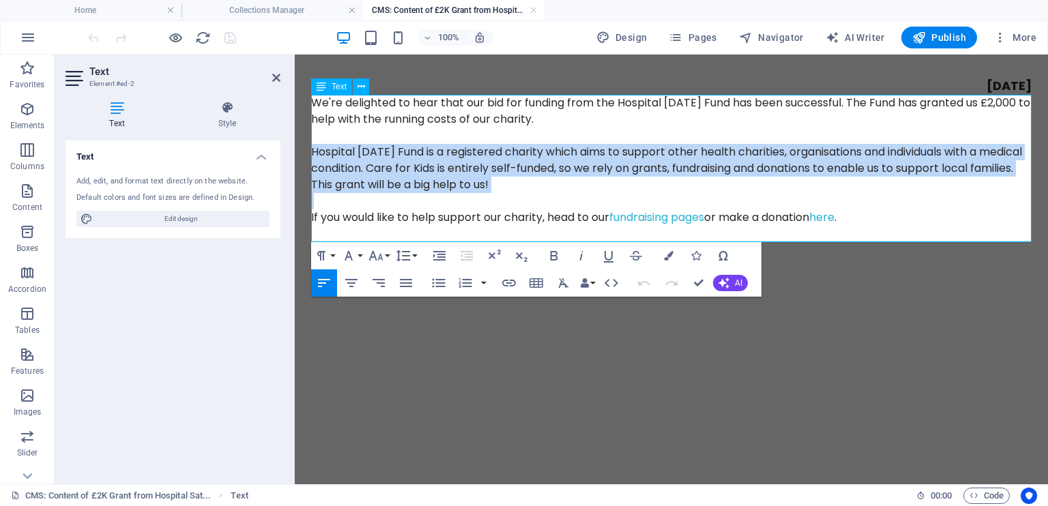
click at [575, 181] on p "Hospital [DATE] Fund is a registered charity which aims to support other health…" at bounding box center [671, 168] width 720 height 49
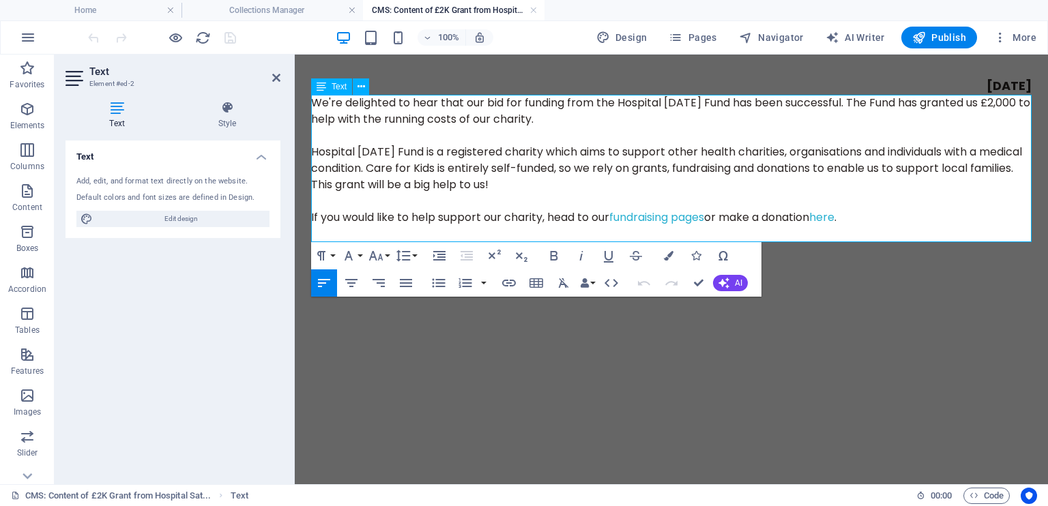
drag, startPoint x: 575, startPoint y: 181, endPoint x: 329, endPoint y: 106, distance: 257.3
click at [329, 106] on div "We're delighted to hear that our bid for funding from the Hospital [DATE] Fund …" at bounding box center [671, 168] width 720 height 147
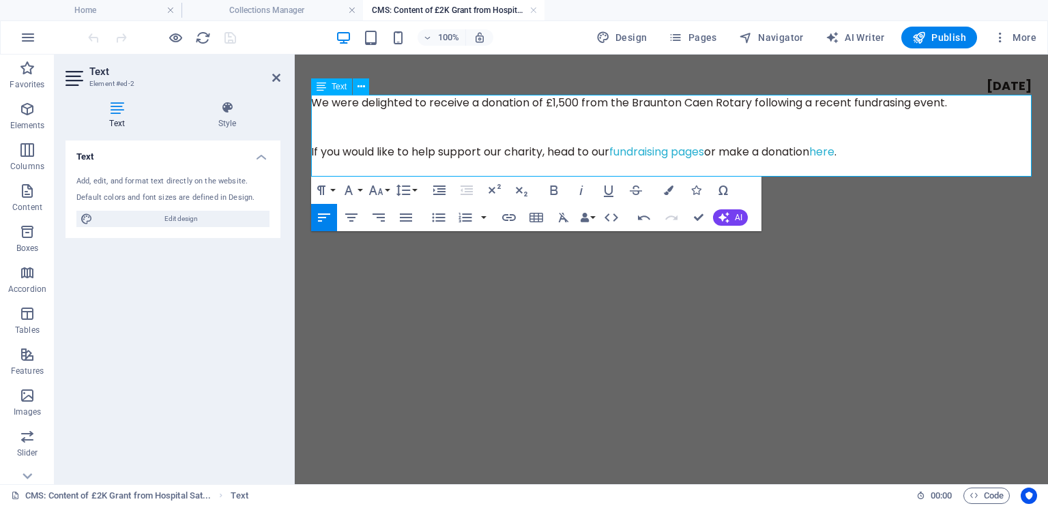
click at [896, 103] on p "We were delighted to receive a donation of £1,500 from the Braunton Caen Rotary…" at bounding box center [671, 103] width 720 height 16
click at [338, 129] on p at bounding box center [671, 136] width 720 height 16
click at [333, 126] on p at bounding box center [671, 119] width 720 height 16
click at [987, 111] on p at bounding box center [671, 119] width 720 height 16
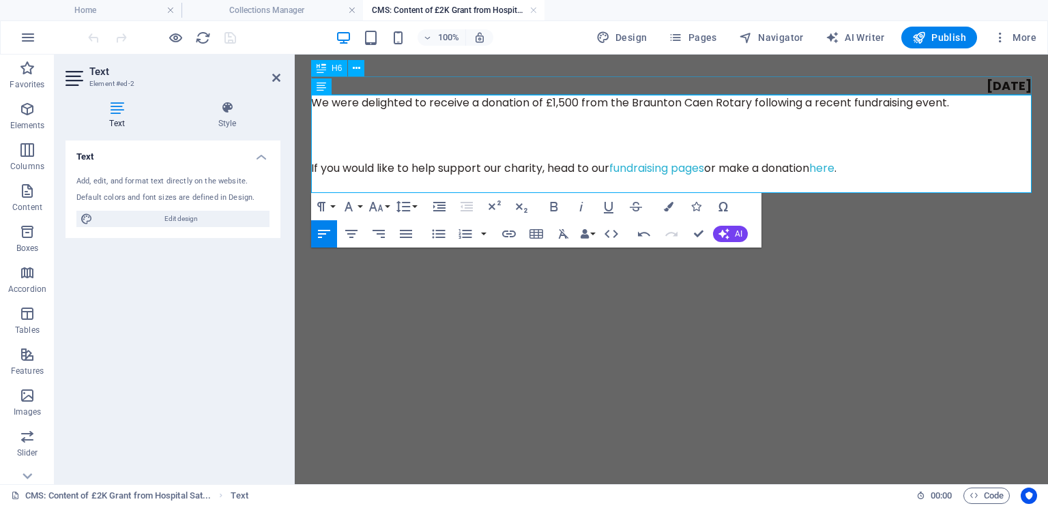
click at [976, 86] on div "[DATE]" at bounding box center [671, 85] width 720 height 18
click at [976, 86] on div "[DATE] were delighted to receive a donation of £1,500 from the Braunton Caen Ro…" at bounding box center [671, 134] width 720 height 117
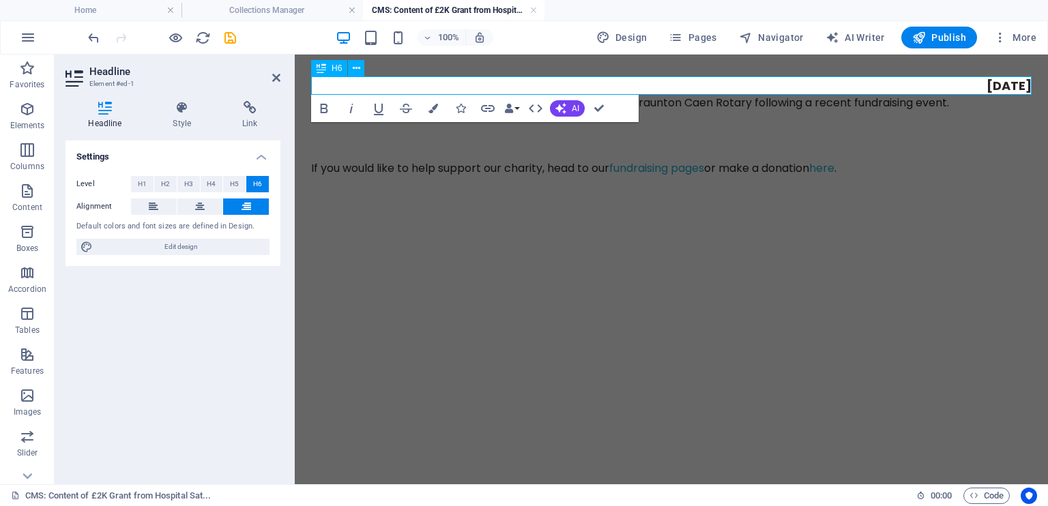
click at [997, 85] on h6 "[DATE]" at bounding box center [671, 85] width 720 height 18
click at [906, 113] on div "We were delighted to receive a donation of £1,500 from the Braunton Caen Rotary…" at bounding box center [671, 144] width 720 height 98
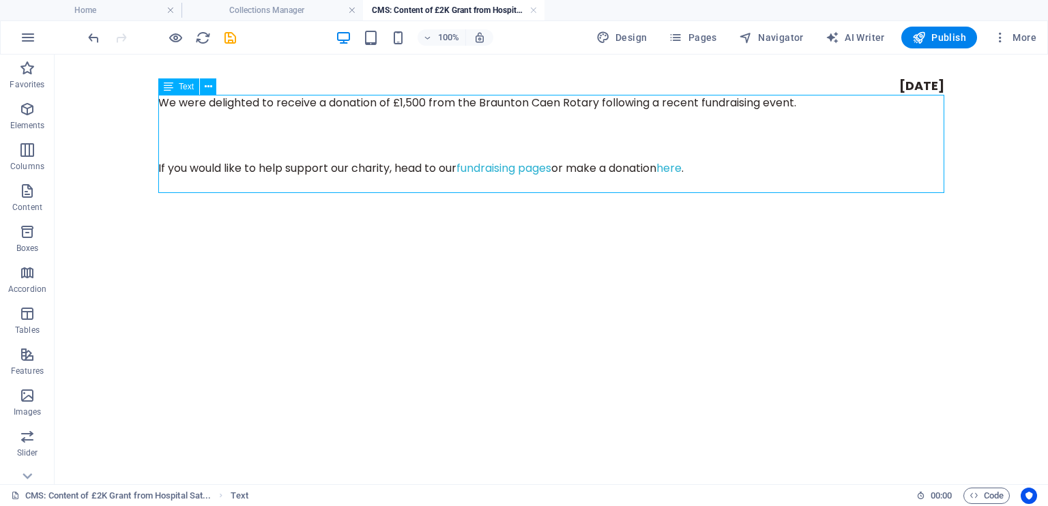
click at [615, 108] on div "We were delighted to receive a donation of £1,500 from the Braunton Caen Rotary…" at bounding box center [551, 144] width 786 height 98
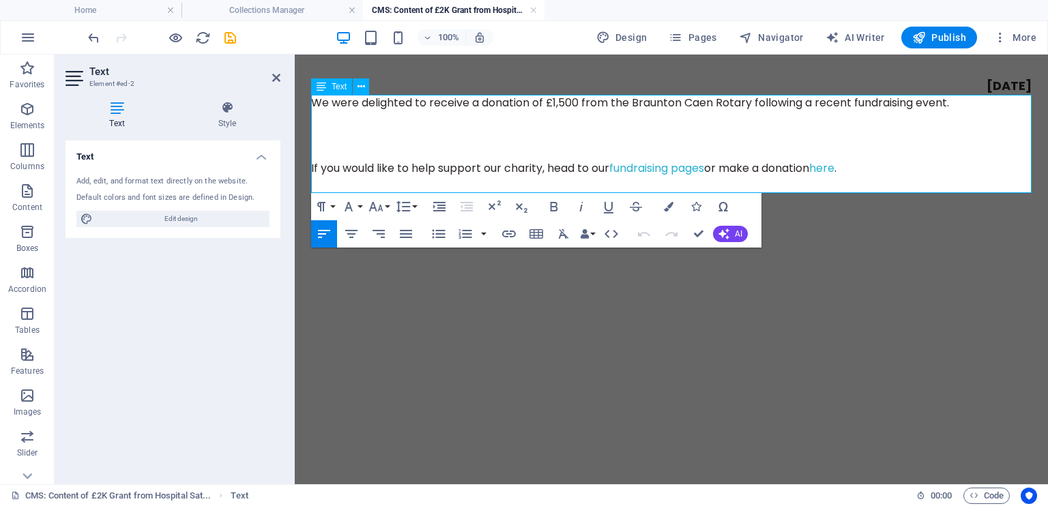
click at [348, 129] on p at bounding box center [671, 136] width 720 height 16
click at [521, 130] on p at bounding box center [671, 136] width 720 height 16
click at [396, 139] on p at bounding box center [671, 136] width 720 height 16
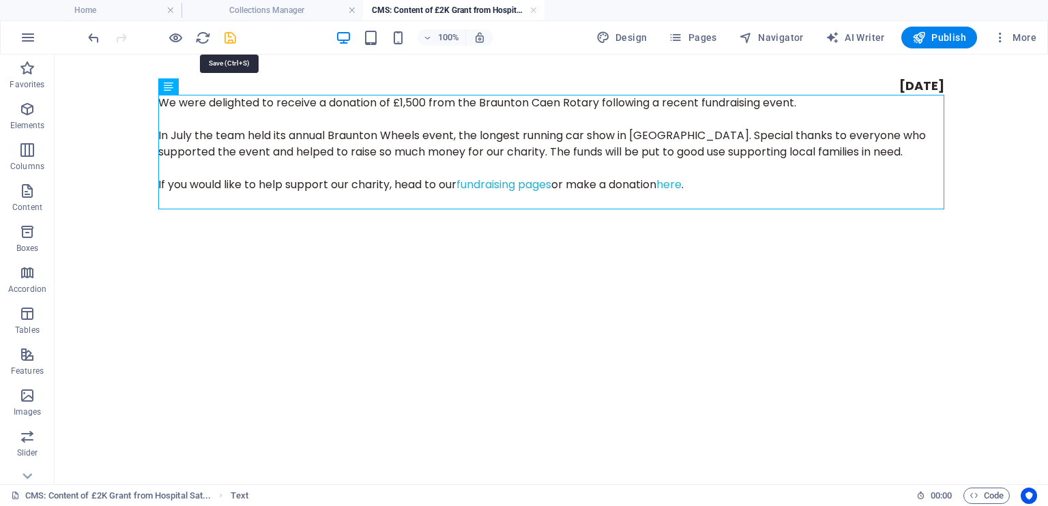
click at [231, 40] on icon "save" at bounding box center [230, 38] width 16 height 16
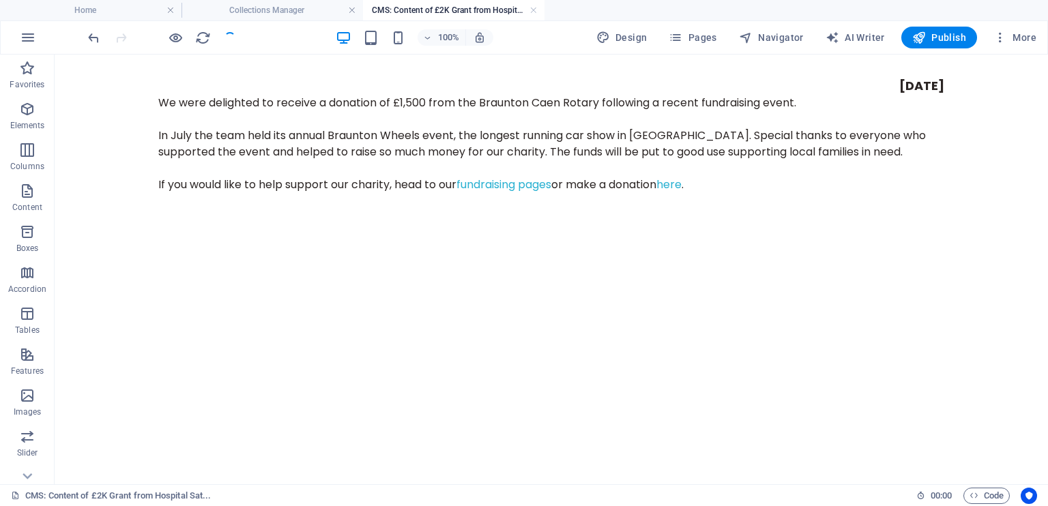
type input "a-wheely-good-donation"
type input "A 'wheely' good donation"
click at [529, 12] on link at bounding box center [533, 10] width 8 height 13
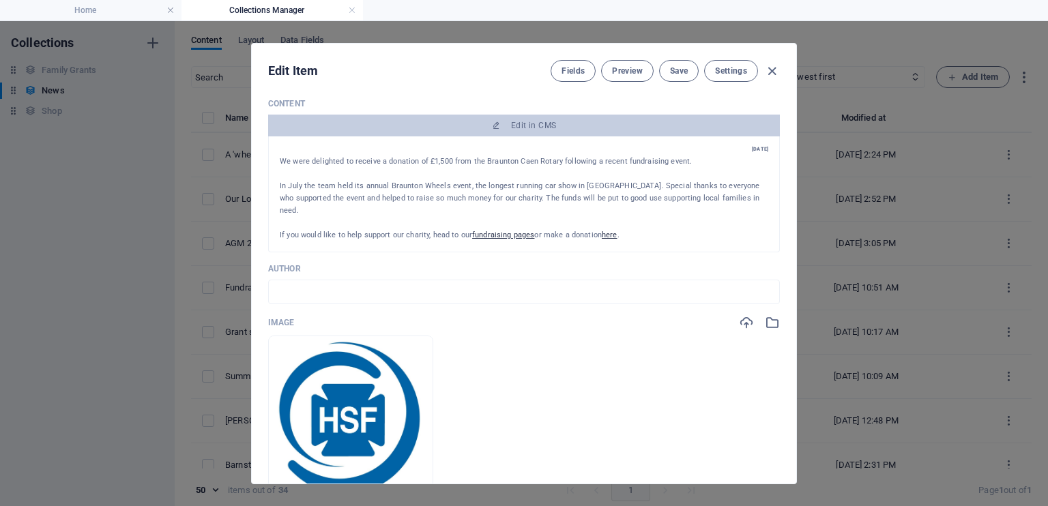
scroll to position [335, 0]
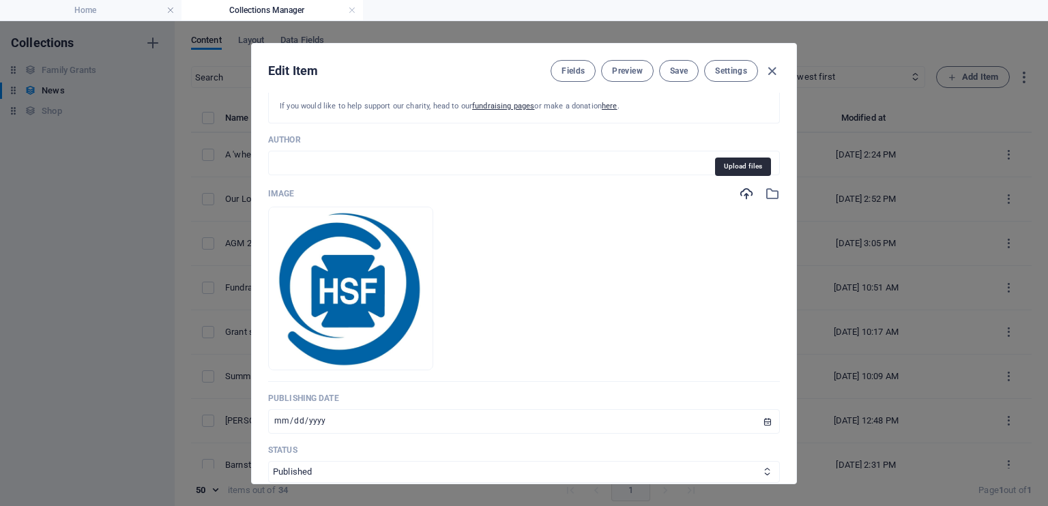
click at [744, 190] on icon "button" at bounding box center [746, 193] width 15 height 15
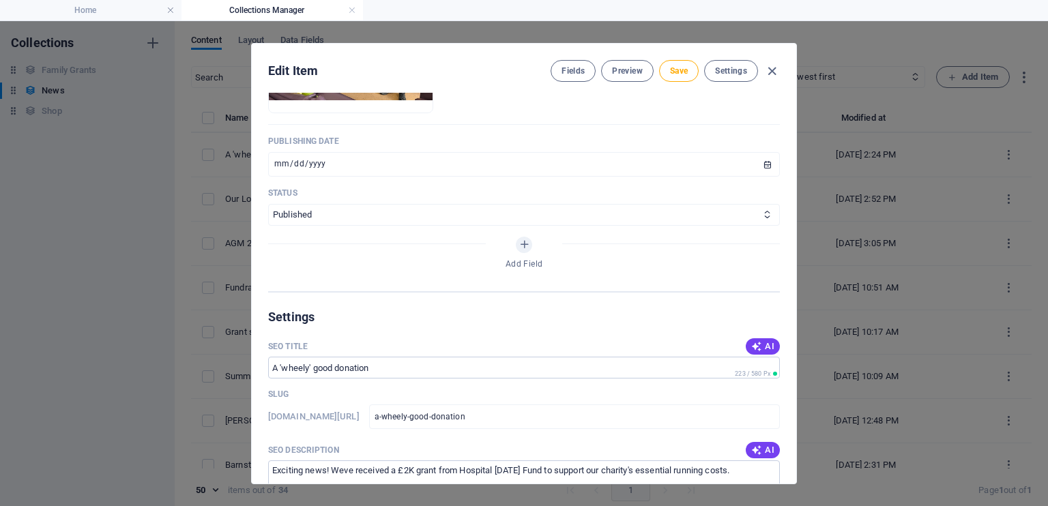
scroll to position [594, 0]
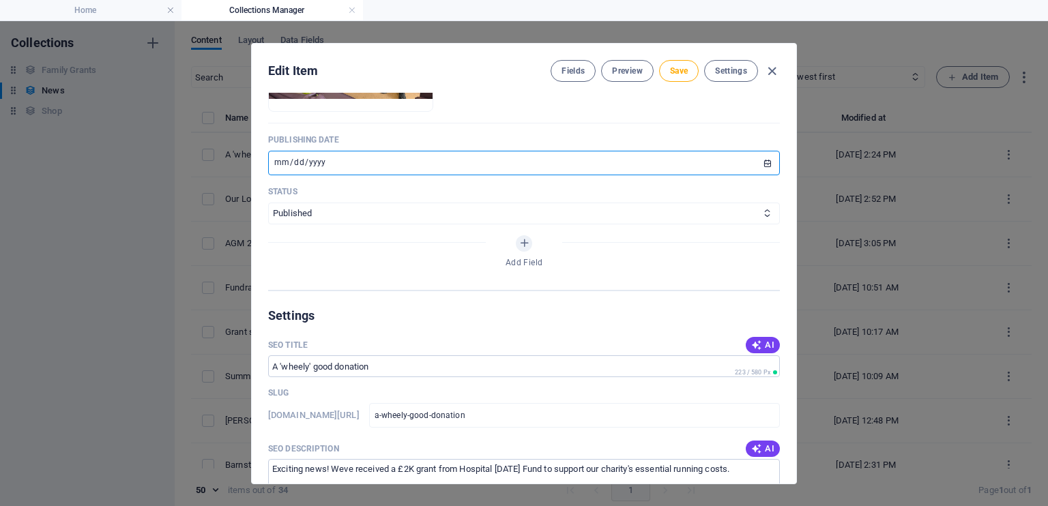
click at [763, 162] on input "[DATE]" at bounding box center [524, 163] width 512 height 25
type input "[DATE]"
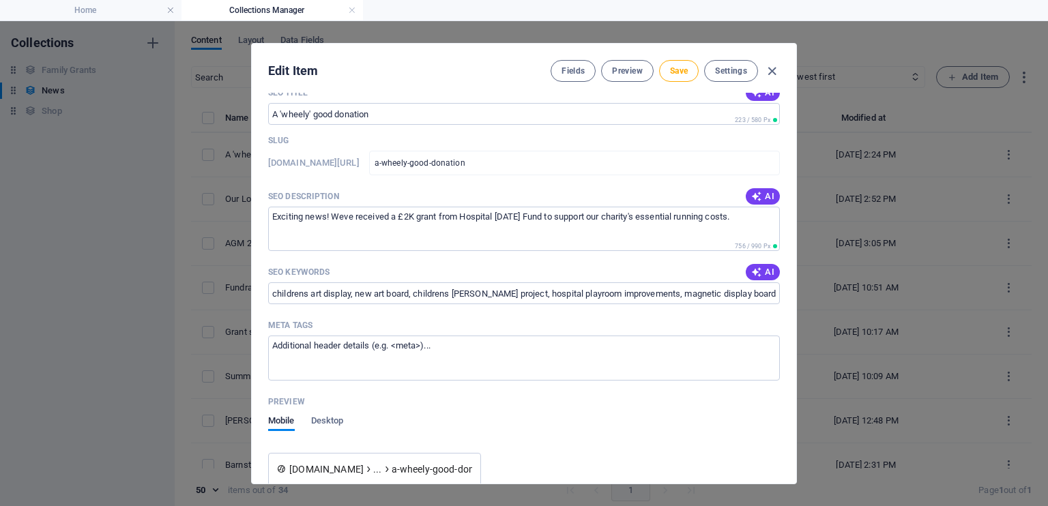
scroll to position [793, 0]
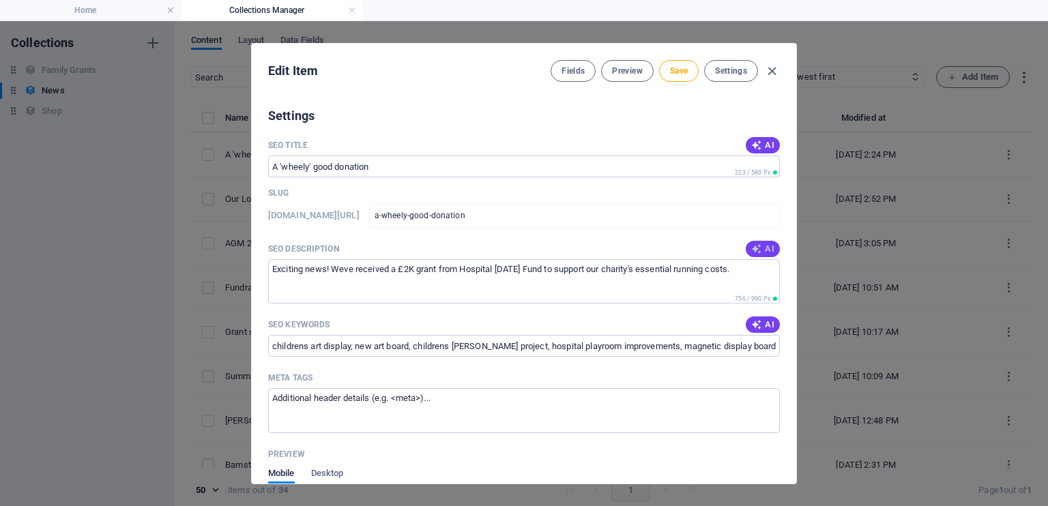
click at [768, 248] on span "AI" at bounding box center [762, 249] width 23 height 11
type textarea "Join us in celebrating a £1,500 donation from Braunton Caen Rotary, supporting …"
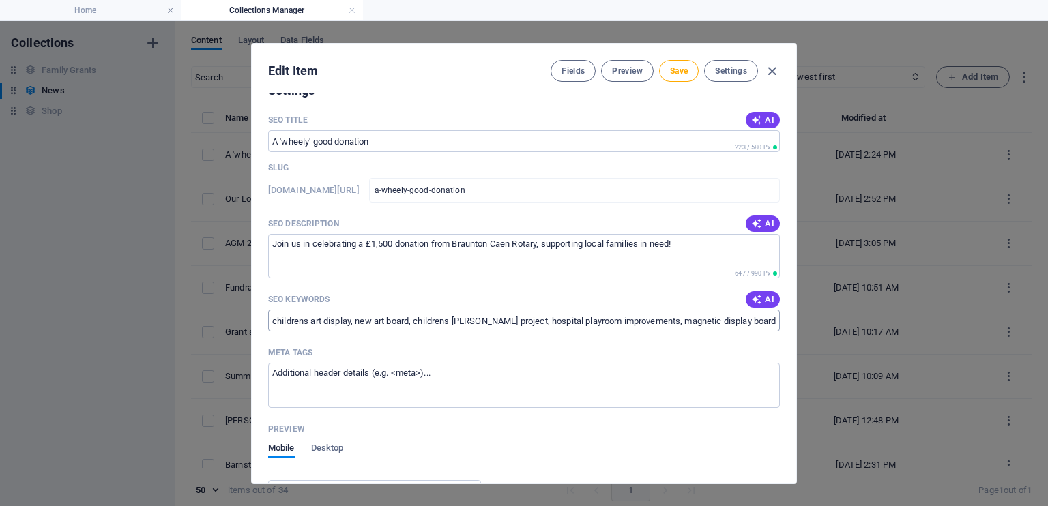
scroll to position [821, 0]
click at [759, 298] on span "AI" at bounding box center [762, 297] width 23 height 11
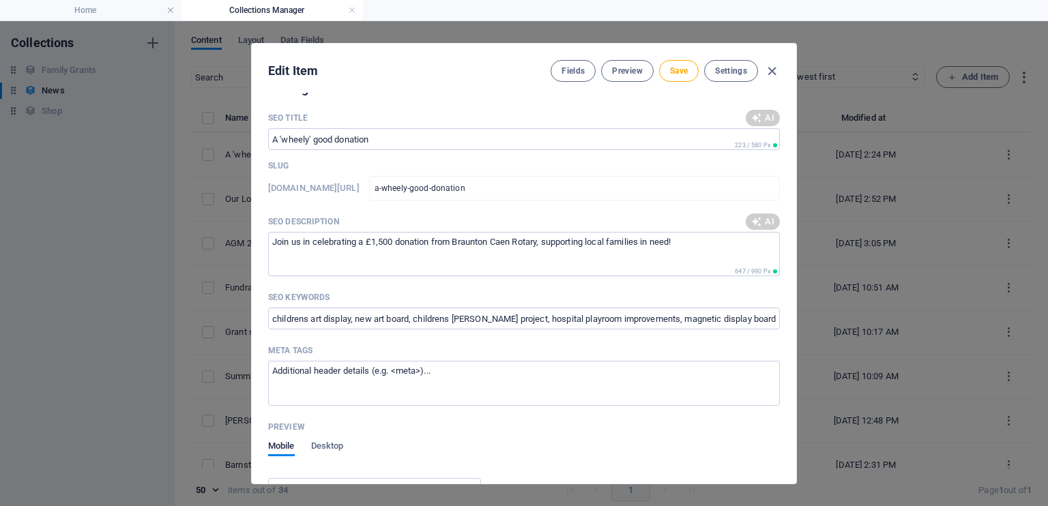
type input "Braunton Wheels event, [GEOGRAPHIC_DATA] car show, Braunton Caen Rotary, charit…"
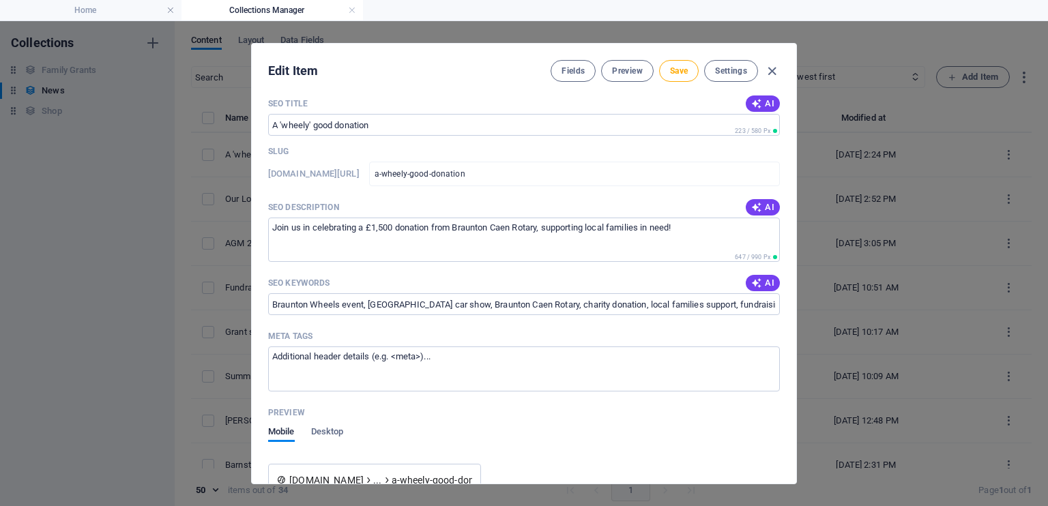
scroll to position [887, 0]
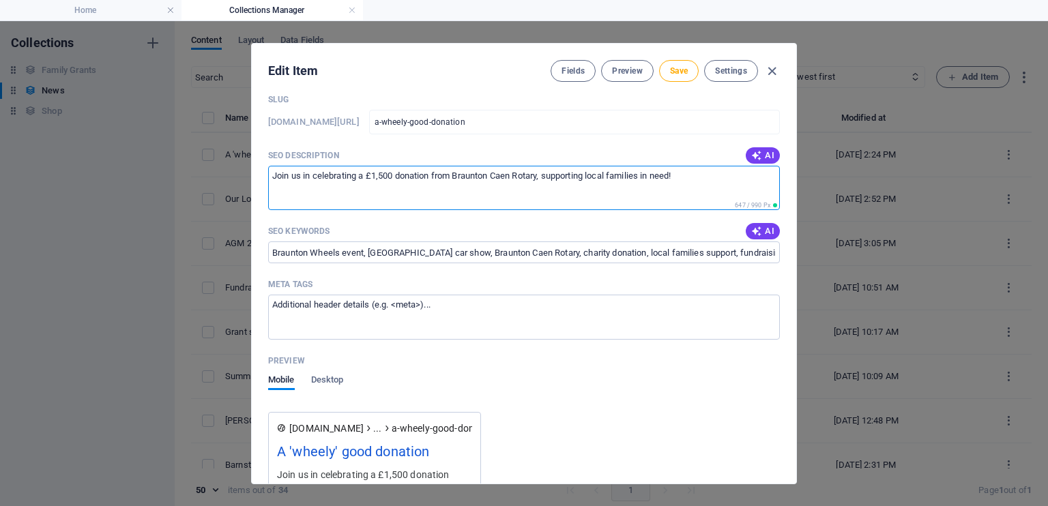
drag, startPoint x: 686, startPoint y: 175, endPoint x: 542, endPoint y: 180, distance: 144.7
click at [542, 180] on textarea "Join us in celebrating a £1,500 donation from Braunton Caen Rotary, supporting …" at bounding box center [524, 188] width 512 height 44
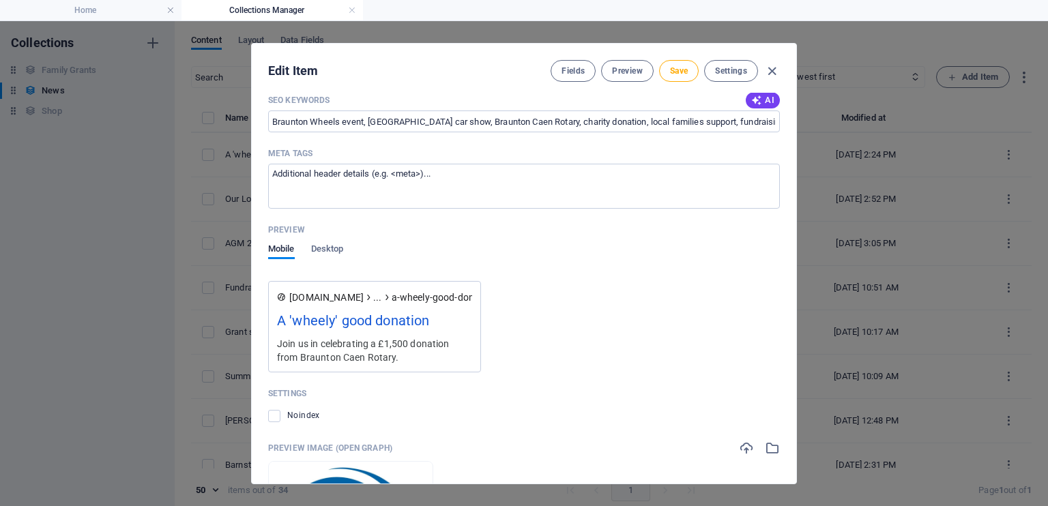
scroll to position [1029, 0]
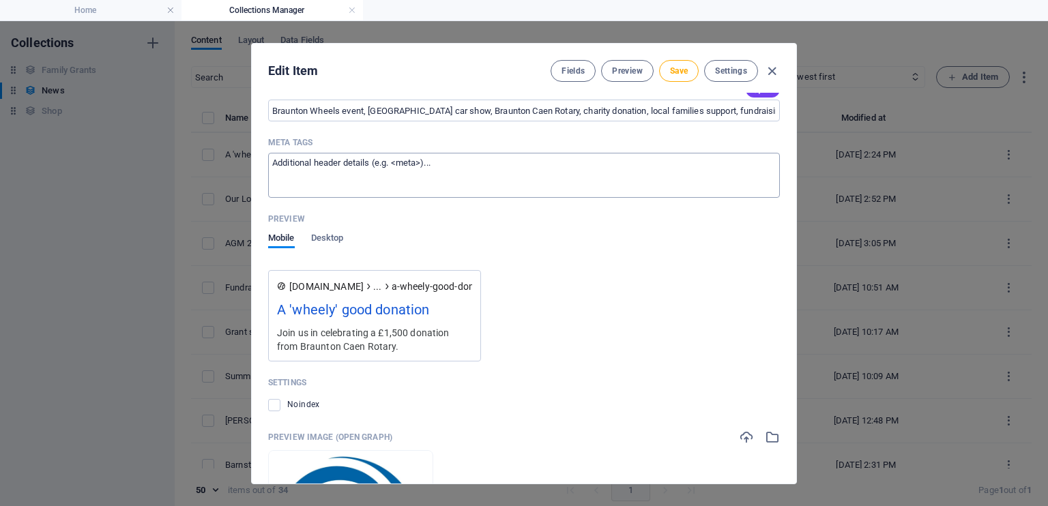
type textarea "Join us in celebrating a £1,500 donation from Braunton Caen Rotary."
click at [478, 164] on textarea "Meta tags ​" at bounding box center [524, 175] width 512 height 44
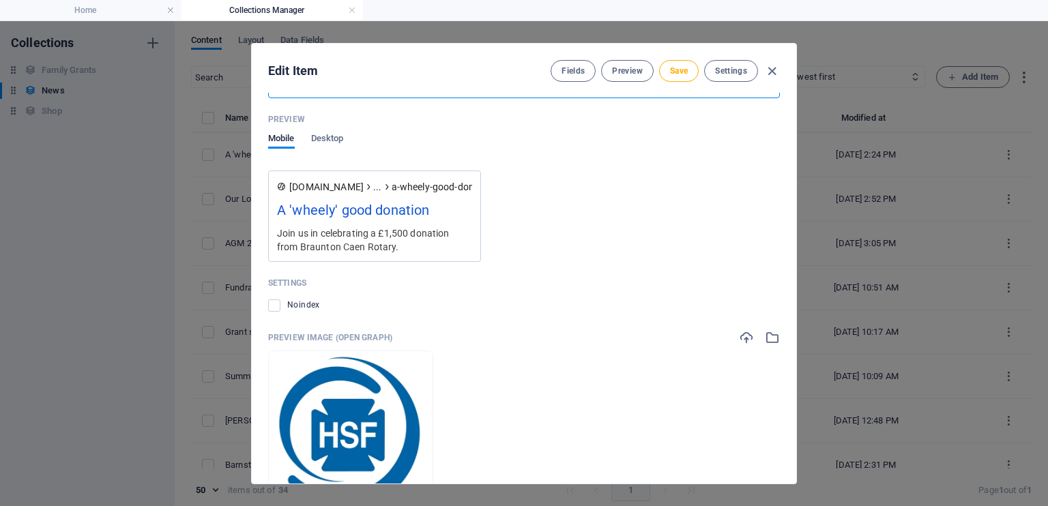
scroll to position [1249, 0]
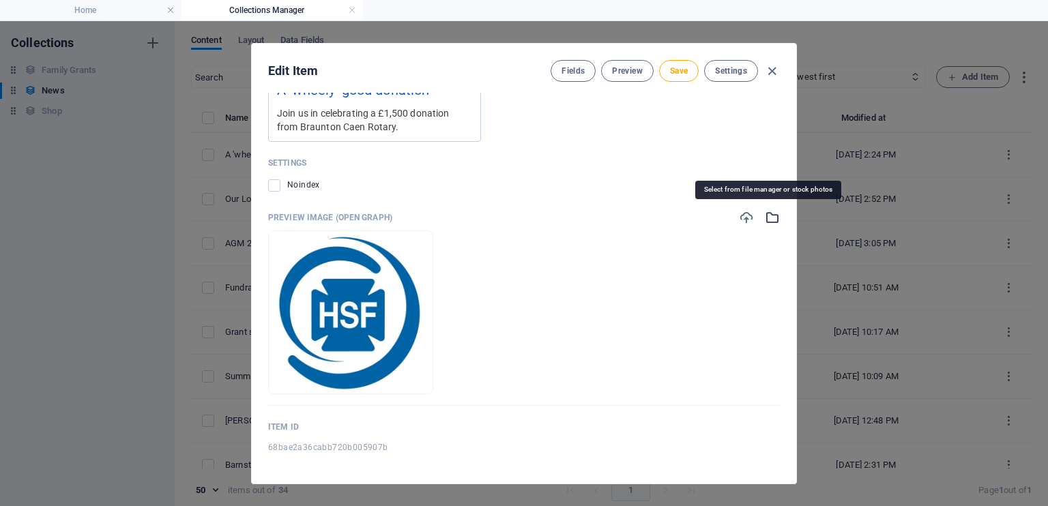
click at [765, 216] on icon "button" at bounding box center [772, 217] width 15 height 15
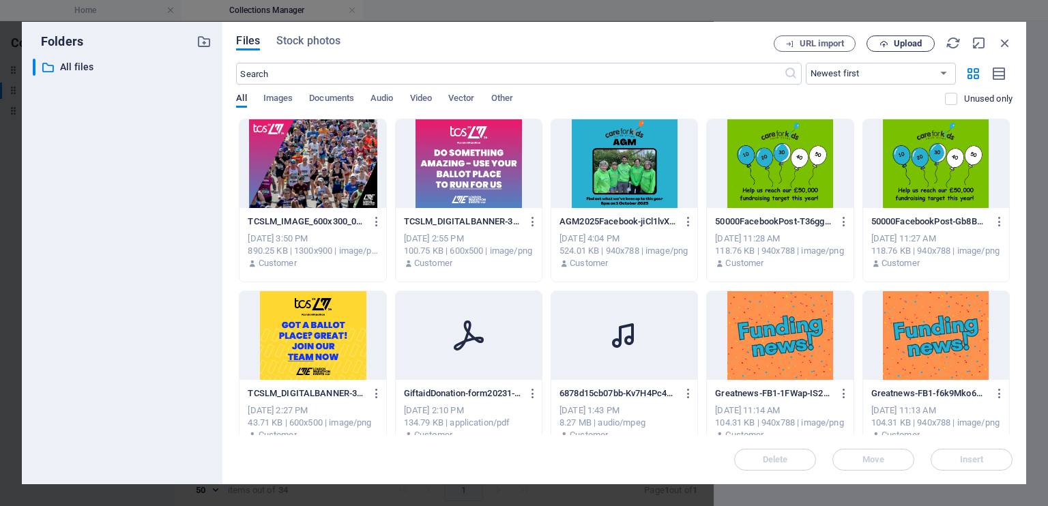
click at [896, 46] on span "Upload" at bounding box center [908, 44] width 28 height 8
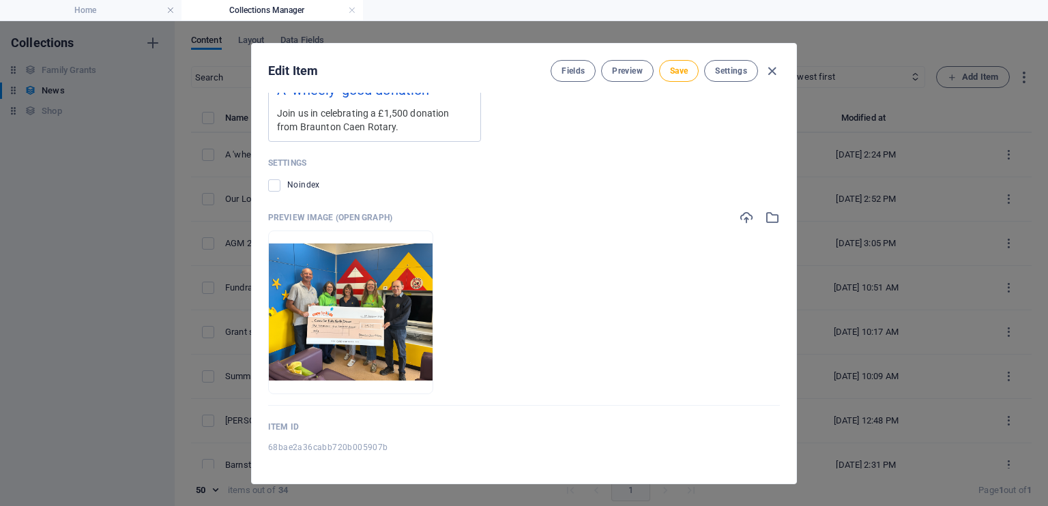
scroll to position [5, 0]
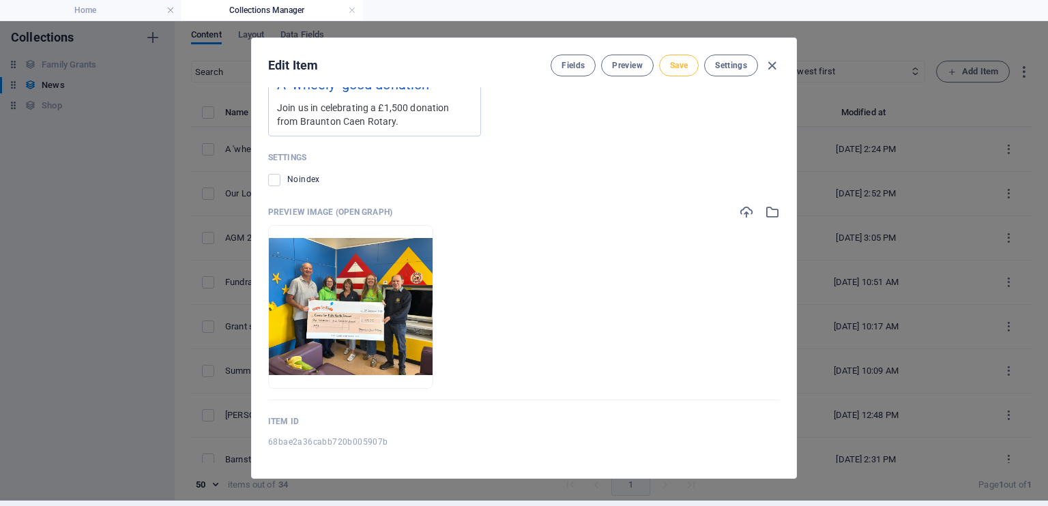
click at [680, 69] on span "Save" at bounding box center [679, 65] width 18 height 11
click at [772, 61] on icon "button" at bounding box center [772, 66] width 16 height 16
type input "a-wheely-good-donation"
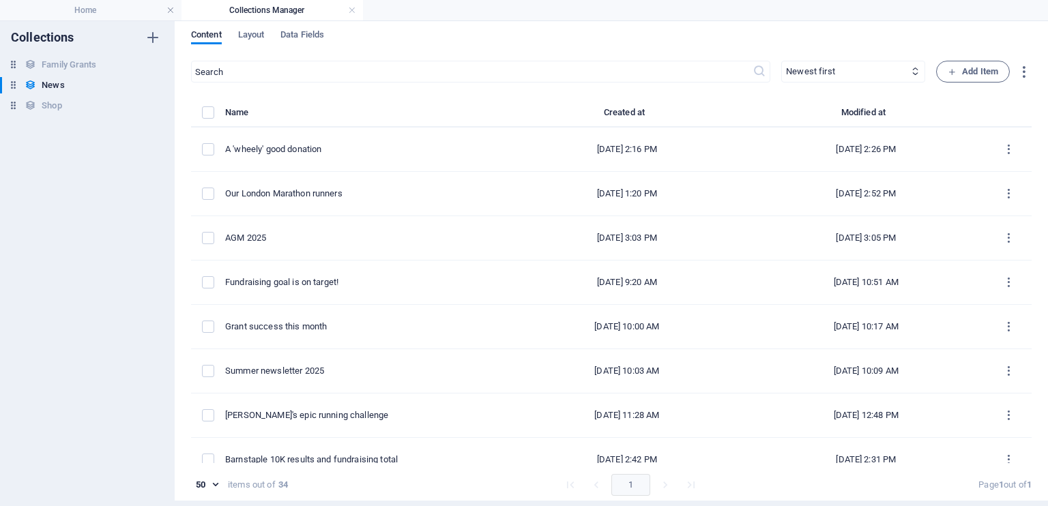
scroll to position [980, 0]
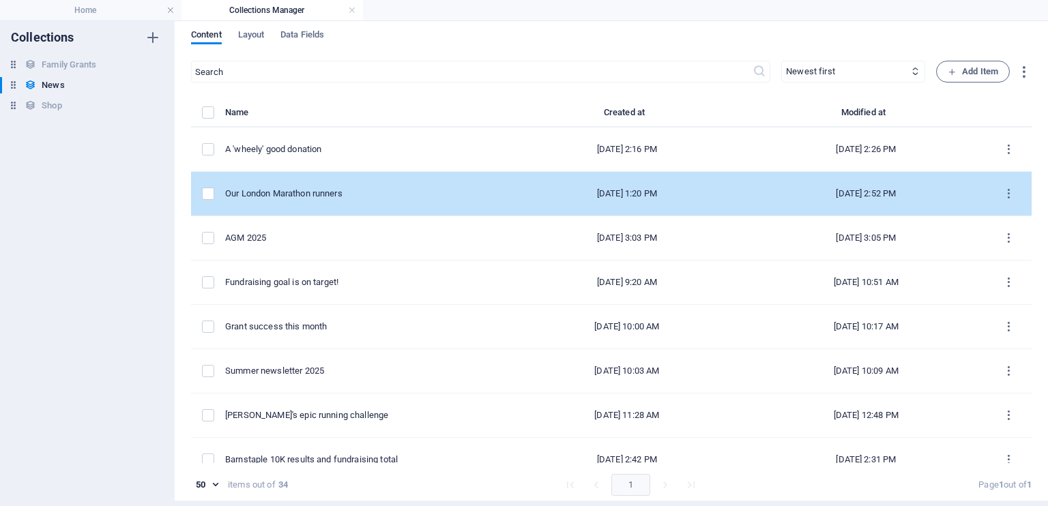
click at [431, 193] on div "Our London Marathon runners" at bounding box center [361, 194] width 272 height 12
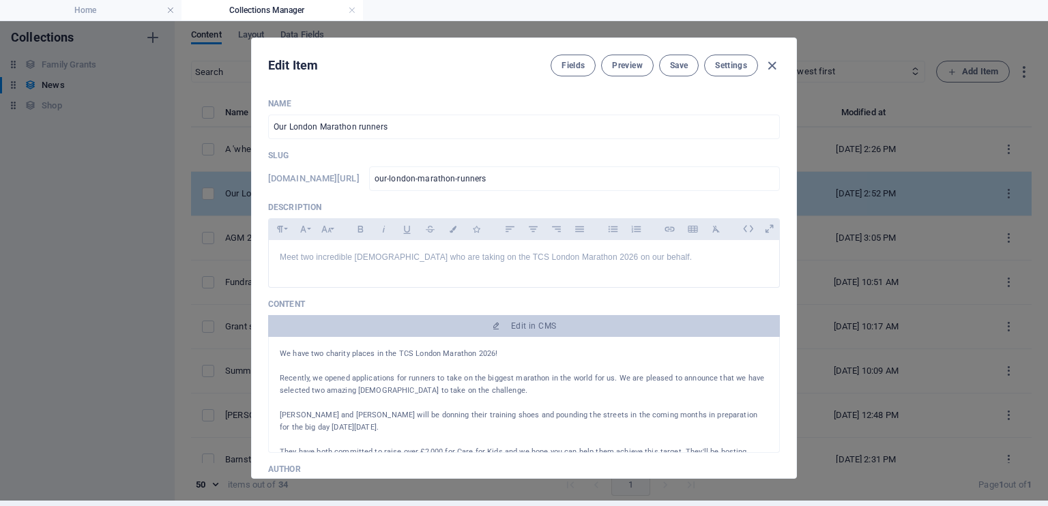
scroll to position [0, 0]
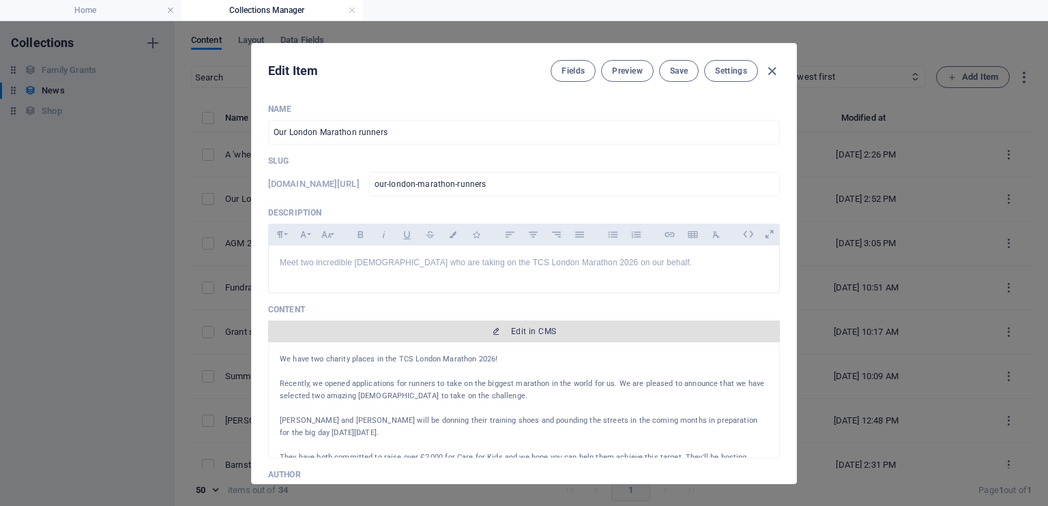
click at [529, 332] on span "Edit in CMS" at bounding box center [533, 331] width 45 height 11
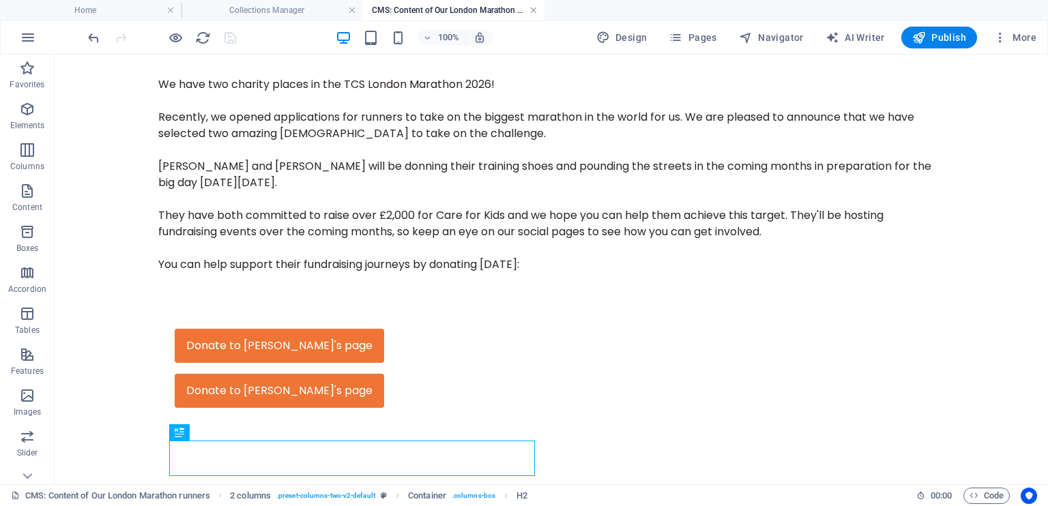
click at [530, 11] on link at bounding box center [533, 10] width 8 height 13
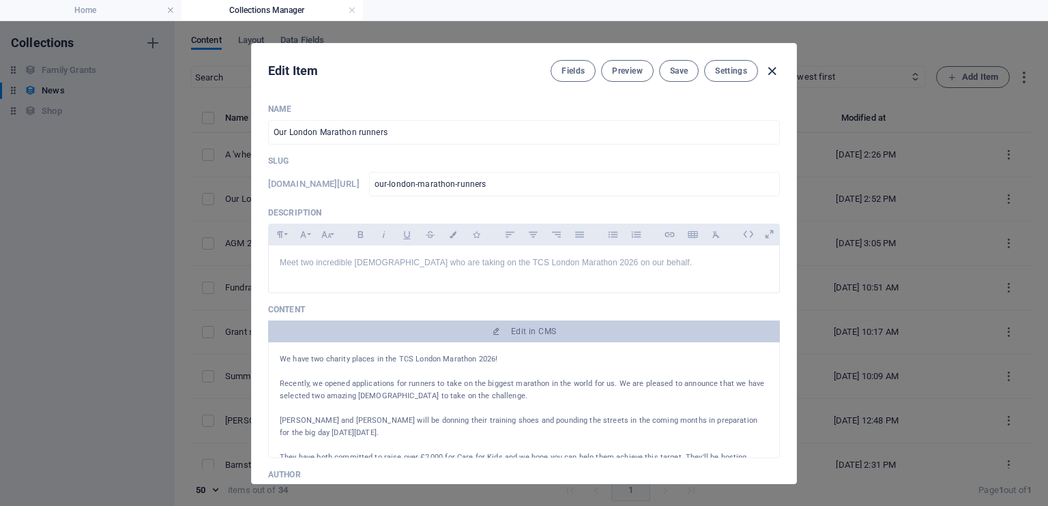
click at [774, 66] on icon "button" at bounding box center [772, 71] width 16 height 16
type input "[DATE]"
type input "our-london-marathon-runners"
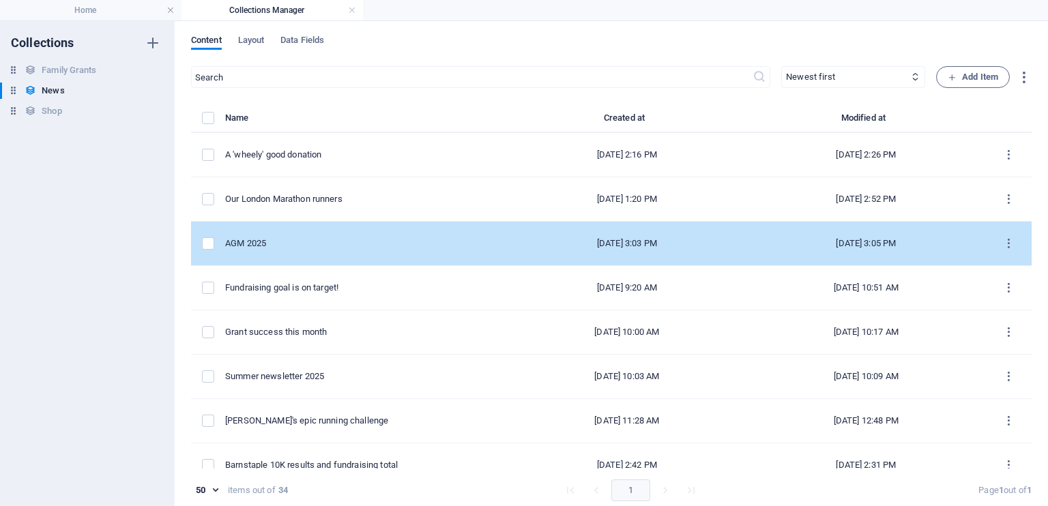
click at [383, 246] on div "AGM 2025" at bounding box center [361, 243] width 272 height 12
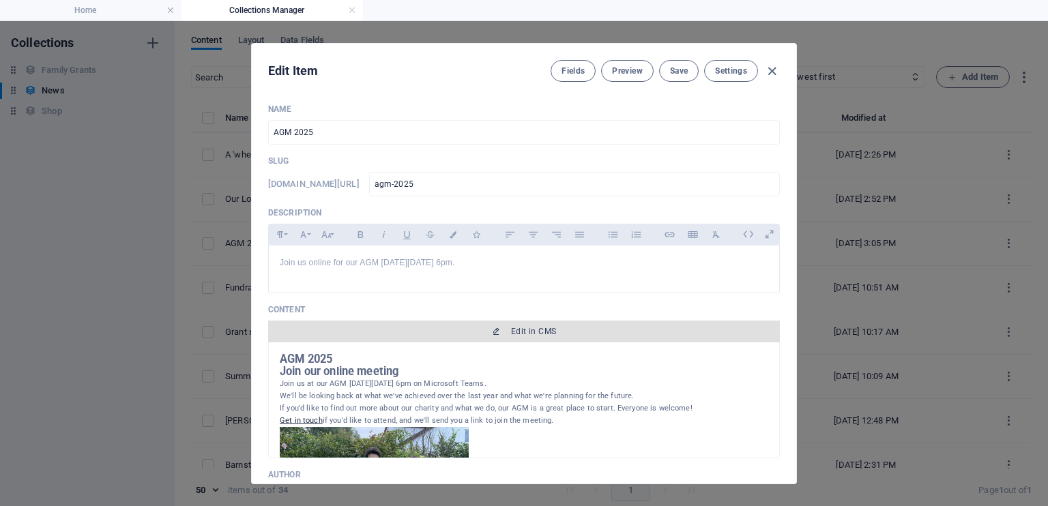
click at [519, 331] on span "Edit in CMS" at bounding box center [533, 331] width 45 height 11
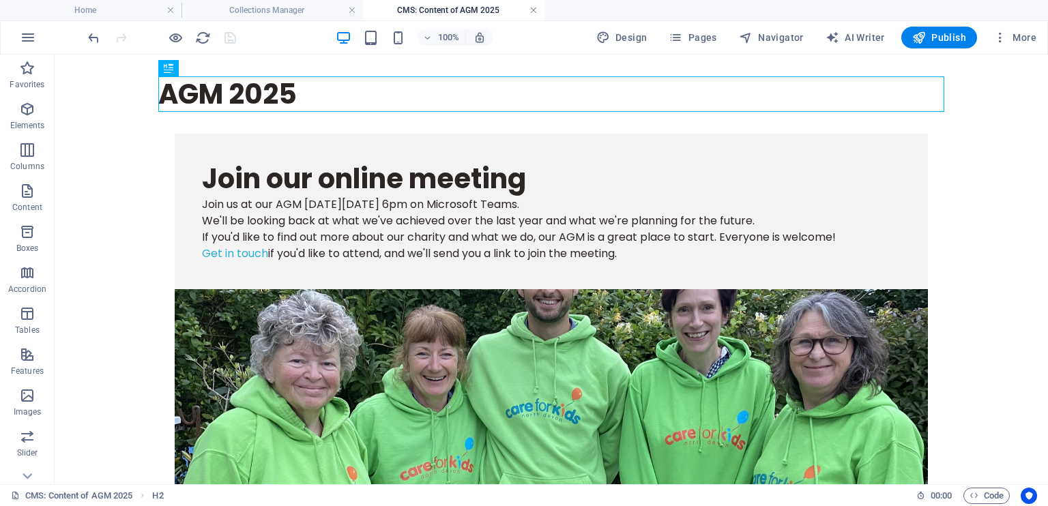
click at [529, 8] on link at bounding box center [533, 10] width 8 height 13
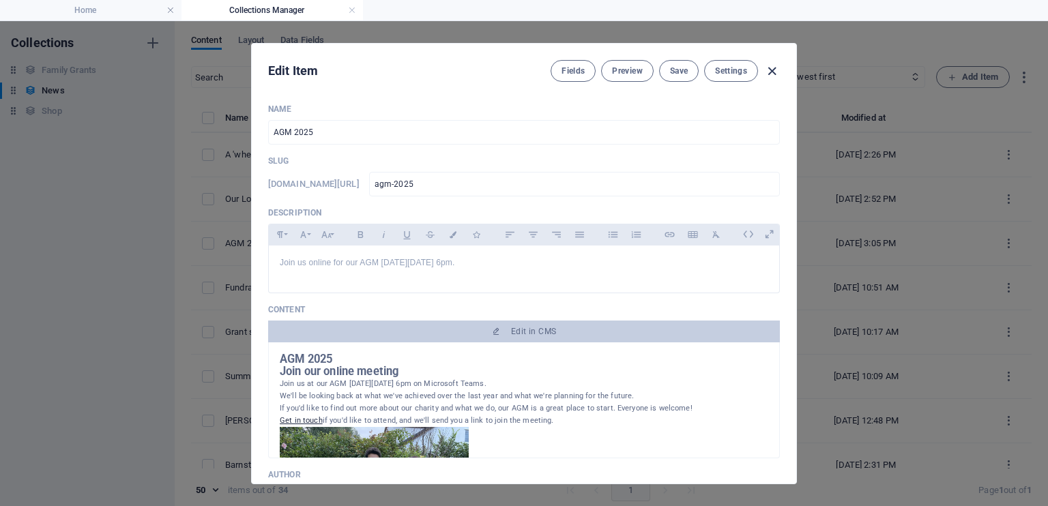
click at [768, 65] on icon "button" at bounding box center [772, 71] width 16 height 16
type input "[DATE]"
type input "agm-2025"
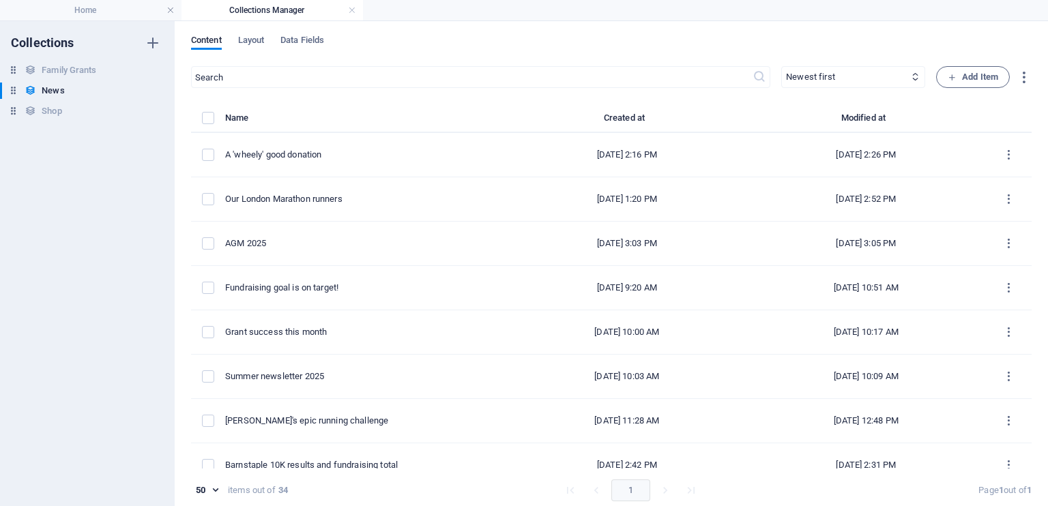
click at [358, 13] on h4 "Collections Manager" at bounding box center [271, 10] width 181 height 15
click at [352, 12] on link at bounding box center [352, 10] width 8 height 13
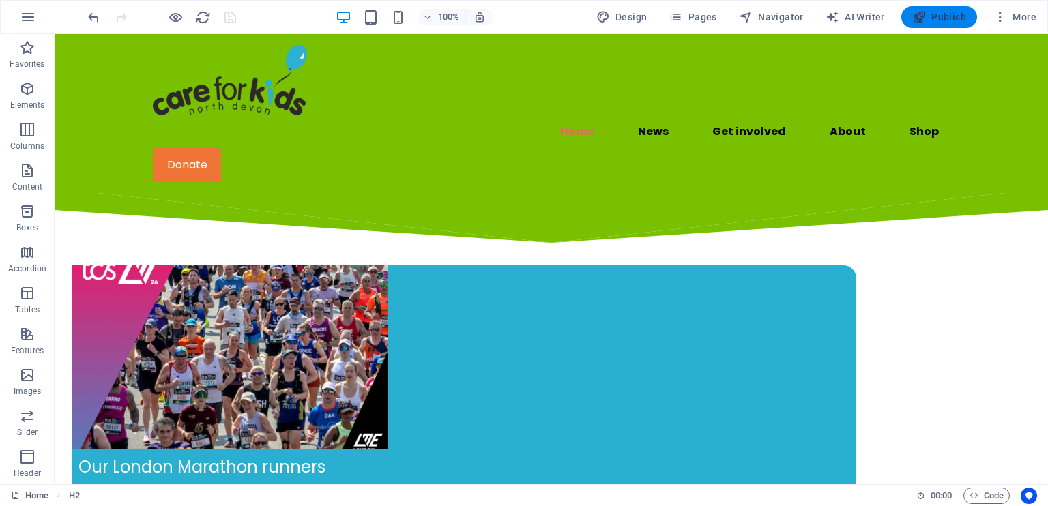
click at [950, 19] on span "Publish" at bounding box center [939, 17] width 54 height 14
